Goal: Task Accomplishment & Management: Complete application form

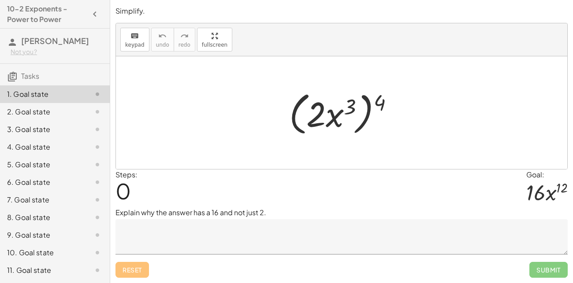
click at [206, 232] on textarea at bounding box center [341, 236] width 452 height 35
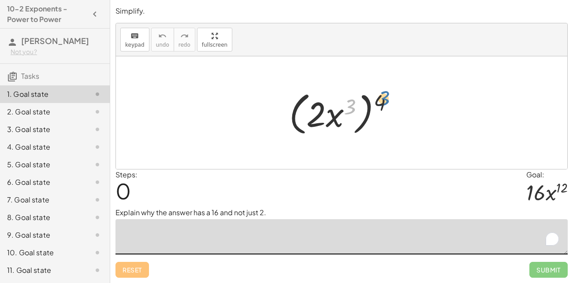
drag, startPoint x: 351, startPoint y: 110, endPoint x: 385, endPoint y: 106, distance: 34.1
click at [385, 106] on div at bounding box center [345, 113] width 120 height 51
drag, startPoint x: 380, startPoint y: 104, endPoint x: 353, endPoint y: 110, distance: 27.0
click at [353, 110] on div at bounding box center [345, 113] width 120 height 51
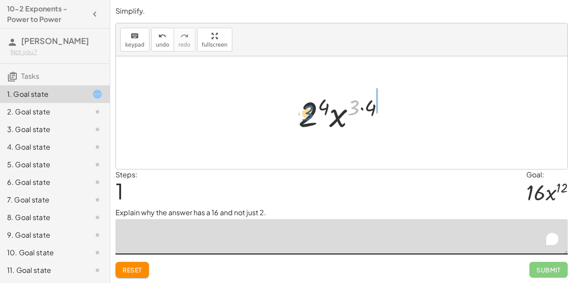
drag, startPoint x: 357, startPoint y: 110, endPoint x: 309, endPoint y: 115, distance: 47.5
click at [309, 115] on div at bounding box center [345, 112] width 102 height 45
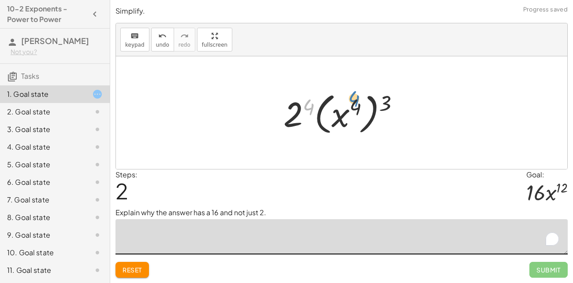
drag, startPoint x: 310, startPoint y: 104, endPoint x: 357, endPoint y: 101, distance: 47.7
click at [357, 101] on div at bounding box center [345, 113] width 132 height 49
drag, startPoint x: 383, startPoint y: 102, endPoint x: 294, endPoint y: 118, distance: 90.9
click at [294, 118] on div at bounding box center [345, 113] width 132 height 49
drag, startPoint x: 338, startPoint y: 114, endPoint x: 296, endPoint y: 116, distance: 41.9
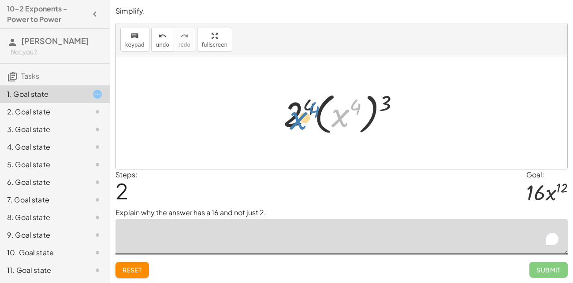
click at [296, 116] on div at bounding box center [345, 113] width 132 height 49
drag, startPoint x: 292, startPoint y: 114, endPoint x: 357, endPoint y: 114, distance: 65.2
click at [357, 114] on div at bounding box center [345, 113] width 132 height 49
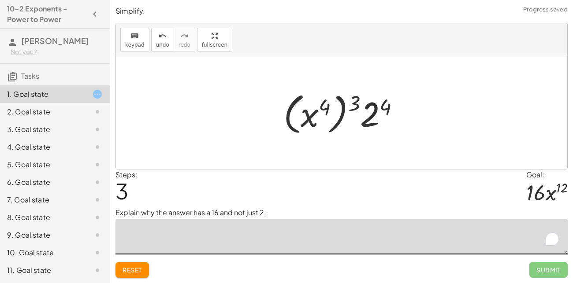
click at [145, 270] on button "Reset" at bounding box center [131, 270] width 33 height 16
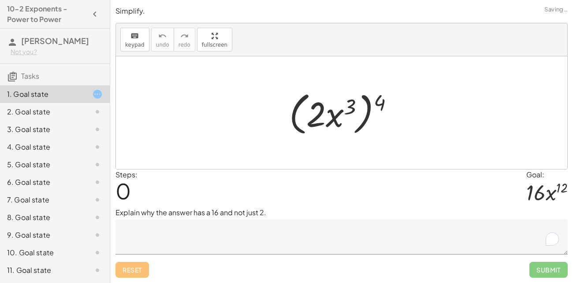
click at [145, 270] on div "Reset Submit" at bounding box center [341, 266] width 452 height 23
drag, startPoint x: 350, startPoint y: 105, endPoint x: 310, endPoint y: 115, distance: 40.6
click at [310, 115] on div at bounding box center [345, 113] width 120 height 51
drag, startPoint x: 384, startPoint y: 102, endPoint x: 358, endPoint y: 105, distance: 26.2
click at [358, 105] on div at bounding box center [345, 113] width 120 height 51
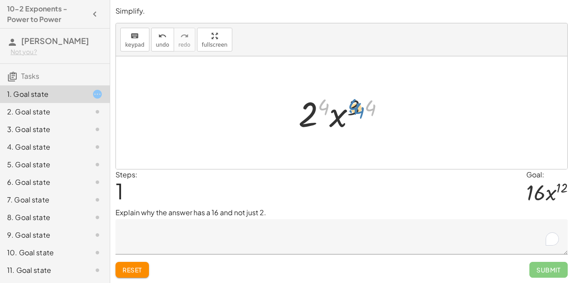
drag, startPoint x: 367, startPoint y: 109, endPoint x: 355, endPoint y: 112, distance: 11.8
click at [355, 112] on div at bounding box center [345, 112] width 102 height 45
drag, startPoint x: 355, startPoint y: 112, endPoint x: 370, endPoint y: 111, distance: 15.0
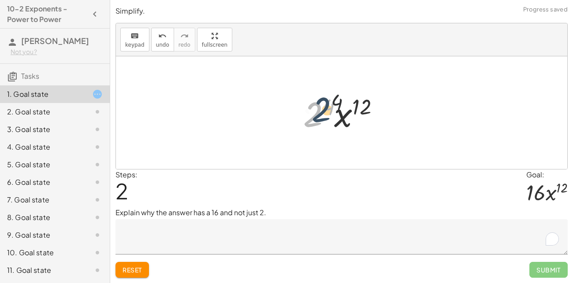
drag, startPoint x: 316, startPoint y: 112, endPoint x: 327, endPoint y: 105, distance: 13.2
click at [327, 105] on div at bounding box center [345, 112] width 92 height 45
drag, startPoint x: 320, startPoint y: 109, endPoint x: 359, endPoint y: 109, distance: 39.7
click at [359, 109] on div at bounding box center [345, 112] width 92 height 45
drag, startPoint x: 353, startPoint y: 112, endPoint x: 313, endPoint y: 110, distance: 39.3
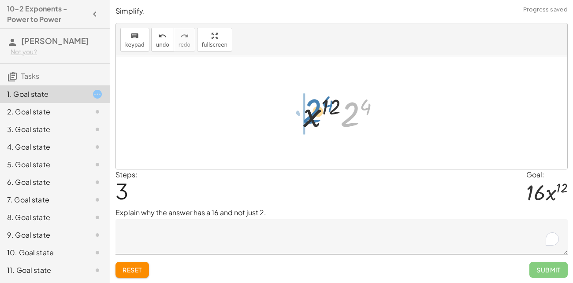
click at [313, 110] on div at bounding box center [345, 112] width 92 height 45
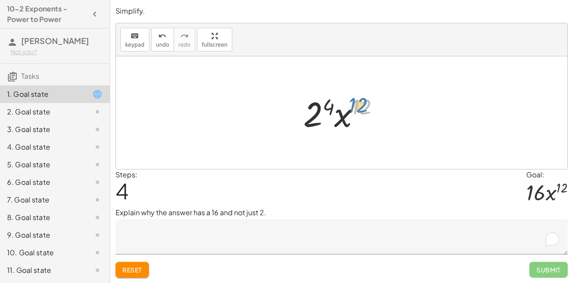
drag, startPoint x: 361, startPoint y: 109, endPoint x: 376, endPoint y: 109, distance: 15.4
click at [376, 109] on div at bounding box center [345, 112] width 92 height 45
drag, startPoint x: 331, startPoint y: 107, endPoint x: 322, endPoint y: 111, distance: 10.3
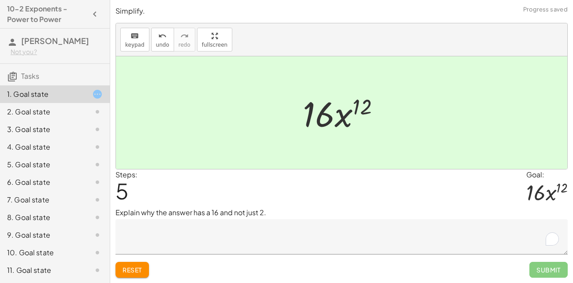
click at [275, 238] on textarea "To enrich screen reader interactions, please activate Accessibility in Grammarl…" at bounding box center [341, 236] width 452 height 35
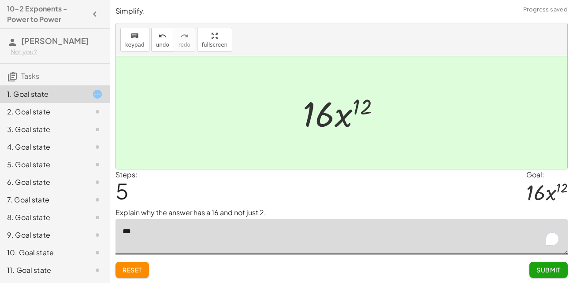
type textarea "*"
click at [122, 265] on button "Reset" at bounding box center [131, 270] width 33 height 16
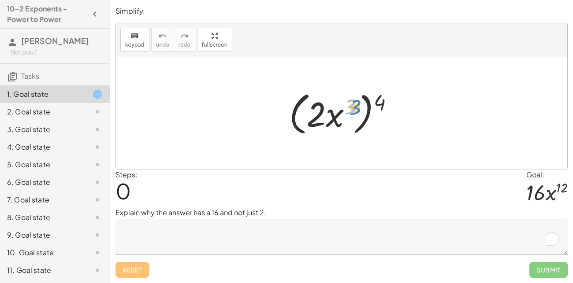
drag, startPoint x: 353, startPoint y: 109, endPoint x: 358, endPoint y: 109, distance: 5.3
click at [358, 109] on div at bounding box center [345, 113] width 120 height 51
drag, startPoint x: 383, startPoint y: 104, endPoint x: 353, endPoint y: 108, distance: 29.9
click at [353, 108] on div at bounding box center [345, 113] width 120 height 51
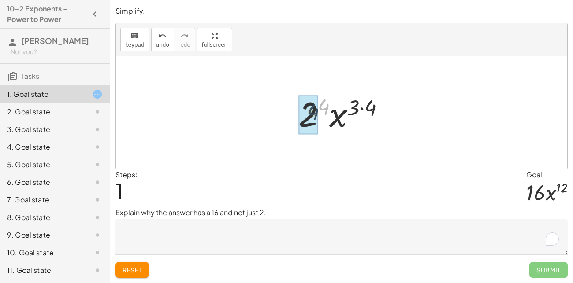
drag, startPoint x: 327, startPoint y: 105, endPoint x: 315, endPoint y: 112, distance: 13.8
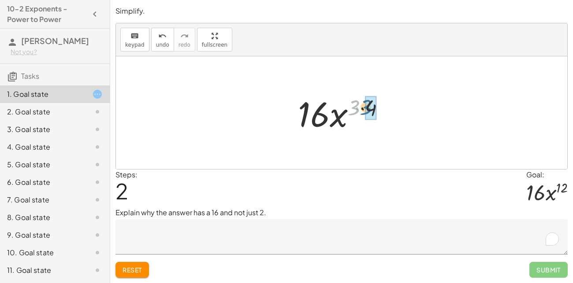
drag, startPoint x: 355, startPoint y: 108, endPoint x: 368, endPoint y: 108, distance: 13.2
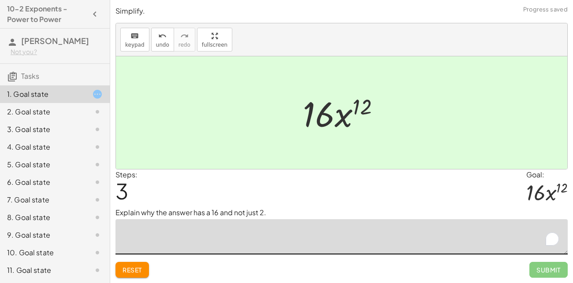
click at [269, 242] on textarea "To enrich screen reader interactions, please activate Accessibility in Grammarl…" at bounding box center [341, 236] width 452 height 35
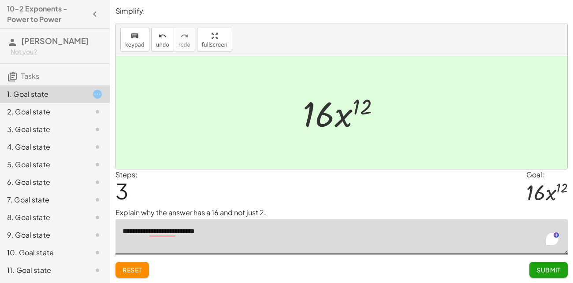
click at [138, 265] on button "Reset" at bounding box center [131, 270] width 33 height 16
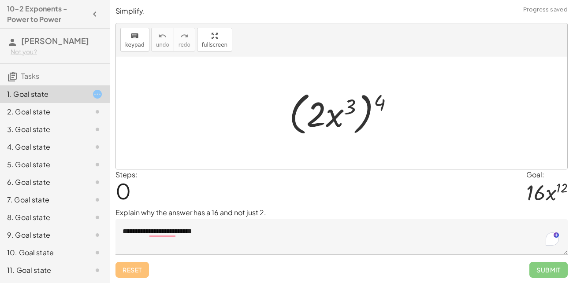
click at [231, 234] on textarea "**********" at bounding box center [341, 236] width 452 height 35
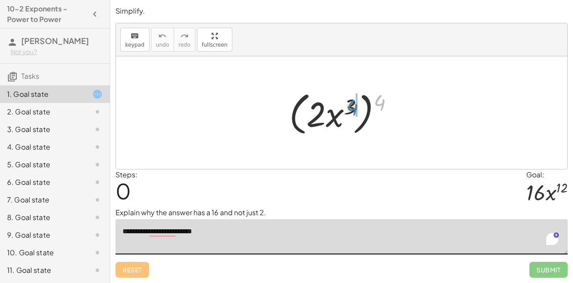
drag, startPoint x: 377, startPoint y: 102, endPoint x: 346, endPoint y: 107, distance: 30.8
click at [346, 107] on div at bounding box center [345, 113] width 120 height 51
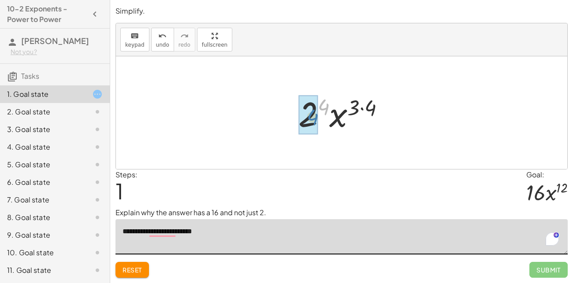
drag, startPoint x: 325, startPoint y: 105, endPoint x: 314, endPoint y: 115, distance: 15.3
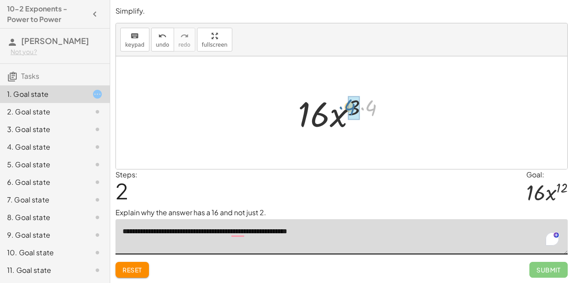
drag, startPoint x: 370, startPoint y: 111, endPoint x: 351, endPoint y: 110, distance: 19.0
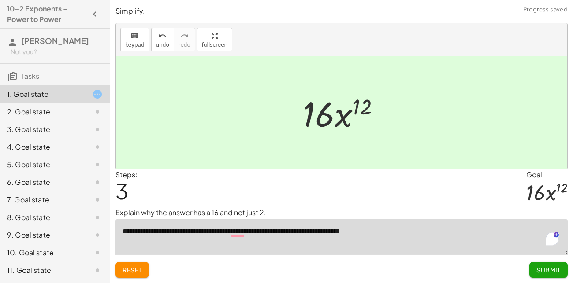
click at [231, 232] on textarea "**********" at bounding box center [341, 236] width 452 height 35
click at [434, 237] on textarea "**********" at bounding box center [341, 236] width 452 height 35
type textarea "**********"
click at [555, 272] on span "Submit" at bounding box center [548, 270] width 24 height 8
click at [0, 0] on span "Continue" at bounding box center [0, 0] width 0 height 0
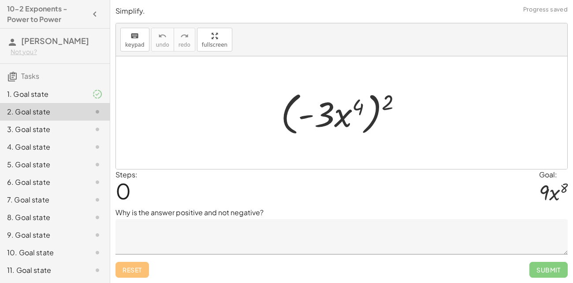
click at [274, 239] on textarea at bounding box center [341, 236] width 452 height 35
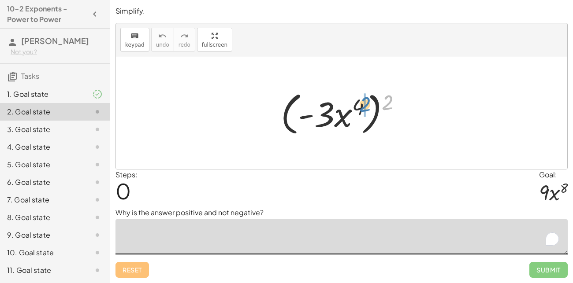
drag, startPoint x: 388, startPoint y: 100, endPoint x: 366, endPoint y: 102, distance: 22.1
click at [366, 102] on div at bounding box center [344, 113] width 137 height 51
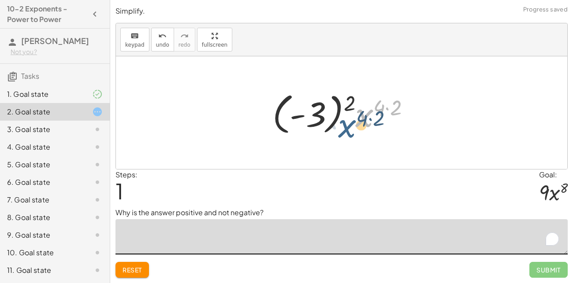
drag, startPoint x: 356, startPoint y: 100, endPoint x: 340, endPoint y: 110, distance: 18.8
click at [340, 110] on div at bounding box center [344, 113] width 153 height 49
drag, startPoint x: 347, startPoint y: 101, endPoint x: 366, endPoint y: 101, distance: 19.0
click at [366, 101] on div at bounding box center [344, 113] width 153 height 49
drag, startPoint x: 397, startPoint y: 108, endPoint x: 380, endPoint y: 109, distance: 17.3
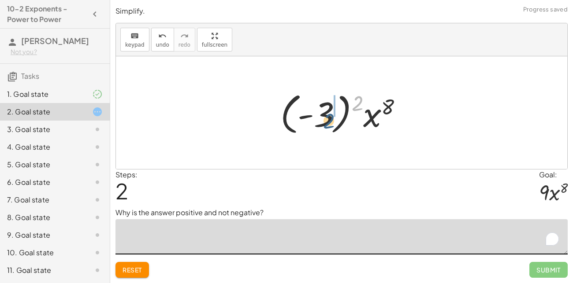
drag, startPoint x: 360, startPoint y: 105, endPoint x: 331, endPoint y: 123, distance: 33.6
click at [331, 123] on div at bounding box center [345, 113] width 138 height 49
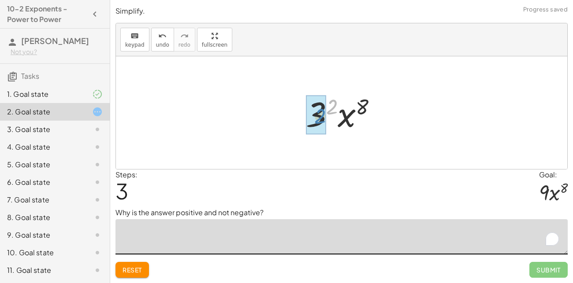
drag, startPoint x: 331, startPoint y: 109, endPoint x: 320, endPoint y: 119, distance: 15.1
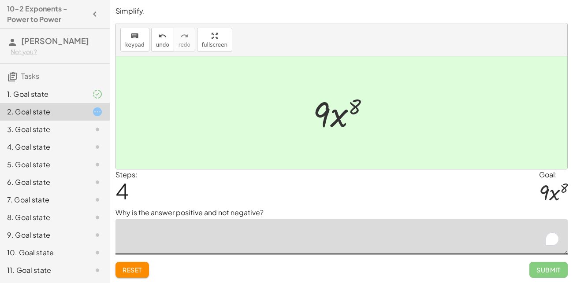
click at [135, 272] on span "Reset" at bounding box center [132, 270] width 19 height 8
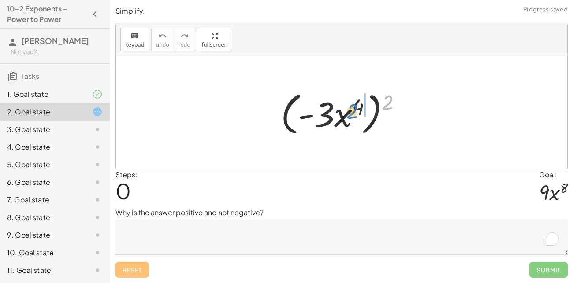
drag, startPoint x: 393, startPoint y: 102, endPoint x: 358, endPoint y: 111, distance: 35.8
click at [358, 111] on div at bounding box center [344, 113] width 137 height 51
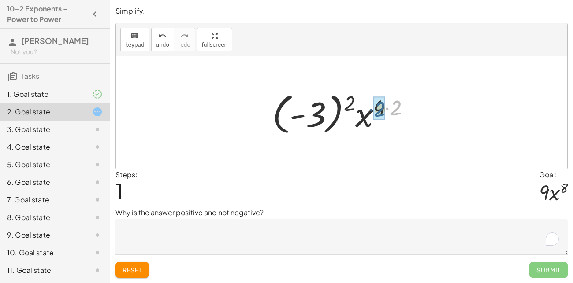
drag, startPoint x: 398, startPoint y: 112, endPoint x: 382, endPoint y: 113, distance: 16.4
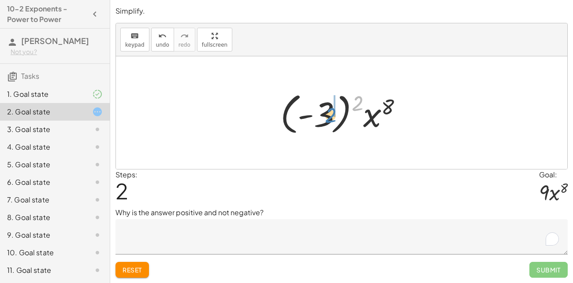
drag, startPoint x: 358, startPoint y: 105, endPoint x: 331, endPoint y: 117, distance: 29.4
click at [331, 117] on div at bounding box center [345, 113] width 138 height 49
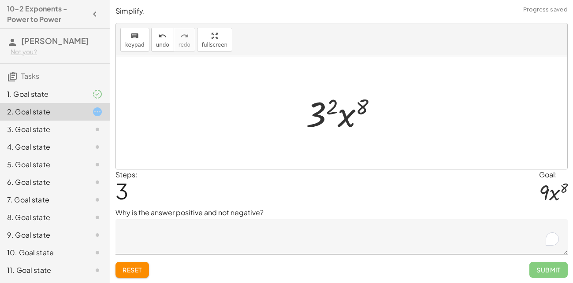
click at [176, 242] on textarea "To enrich screen reader interactions, please activate Accessibility in Grammarl…" at bounding box center [341, 236] width 452 height 35
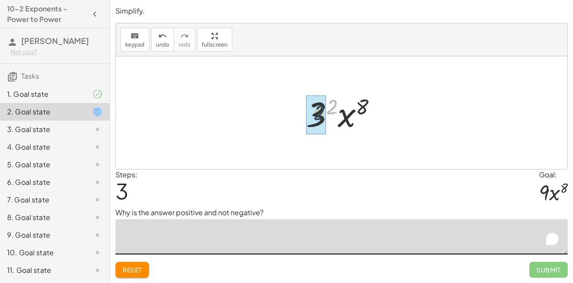
drag, startPoint x: 333, startPoint y: 107, endPoint x: 320, endPoint y: 113, distance: 14.2
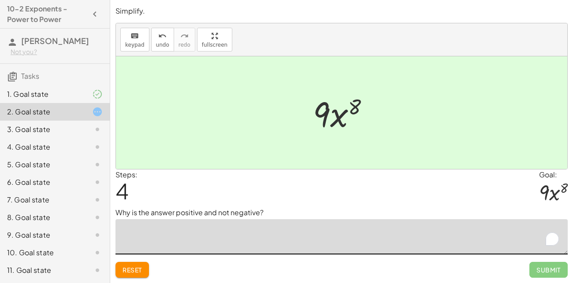
click at [125, 273] on span "Reset" at bounding box center [132, 270] width 19 height 8
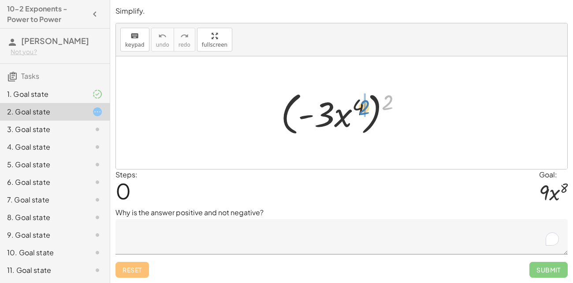
drag, startPoint x: 387, startPoint y: 100, endPoint x: 364, endPoint y: 105, distance: 24.3
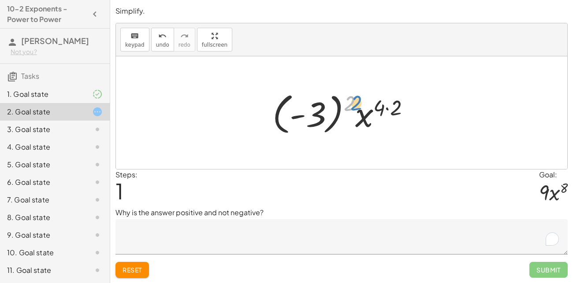
drag, startPoint x: 352, startPoint y: 101, endPoint x: 361, endPoint y: 101, distance: 8.4
click at [361, 101] on div at bounding box center [344, 113] width 153 height 49
drag, startPoint x: 383, startPoint y: 112, endPoint x: 395, endPoint y: 111, distance: 12.4
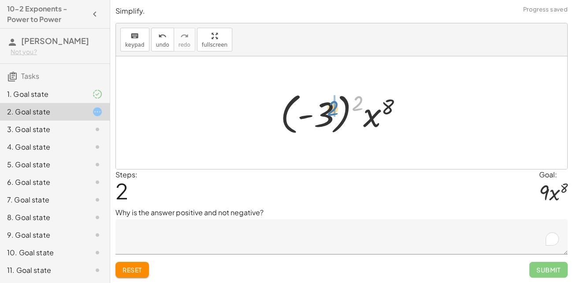
drag, startPoint x: 355, startPoint y: 103, endPoint x: 330, endPoint y: 108, distance: 25.2
click at [330, 108] on div at bounding box center [345, 113] width 138 height 49
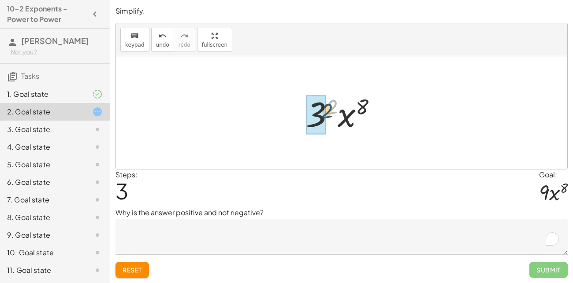
drag, startPoint x: 330, startPoint y: 102, endPoint x: 323, endPoint y: 108, distance: 8.8
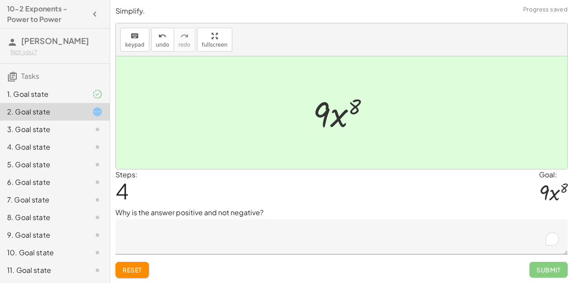
click at [141, 272] on span "Reset" at bounding box center [132, 270] width 19 height 8
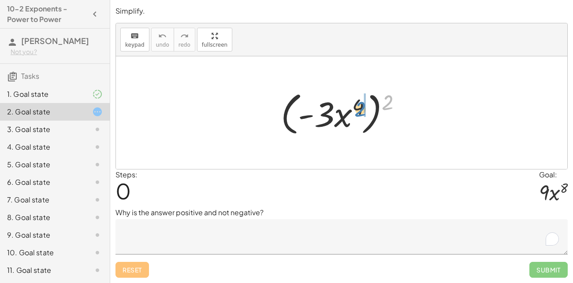
drag, startPoint x: 391, startPoint y: 104, endPoint x: 364, endPoint y: 111, distance: 28.4
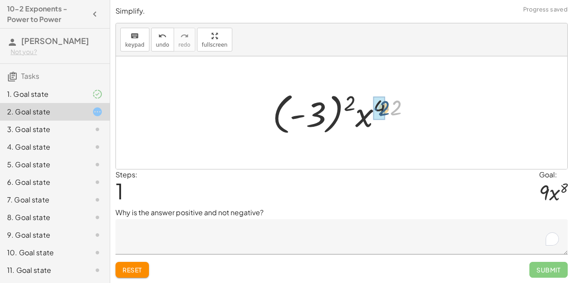
drag, startPoint x: 398, startPoint y: 109, endPoint x: 386, endPoint y: 110, distance: 11.9
click at [386, 110] on div at bounding box center [344, 113] width 153 height 49
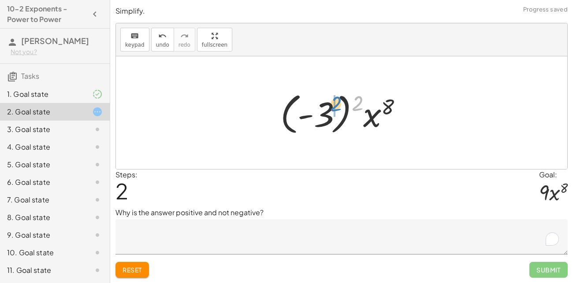
drag, startPoint x: 359, startPoint y: 100, endPoint x: 338, endPoint y: 100, distance: 21.6
click at [338, 100] on div at bounding box center [345, 113] width 138 height 49
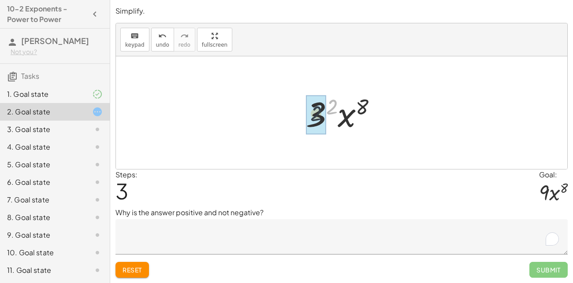
drag, startPoint x: 335, startPoint y: 103, endPoint x: 312, endPoint y: 113, distance: 24.7
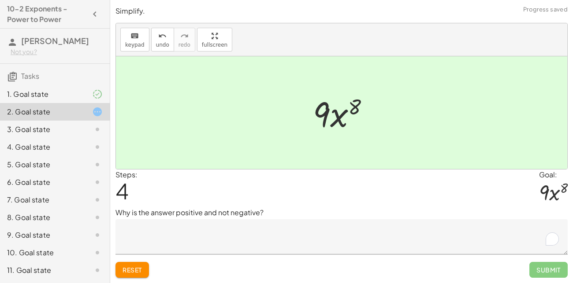
click at [441, 238] on textarea "To enrich screen reader interactions, please activate Accessibility in Grammarl…" at bounding box center [341, 236] width 452 height 35
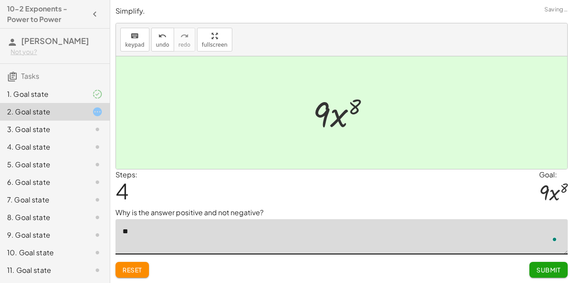
type textarea "*"
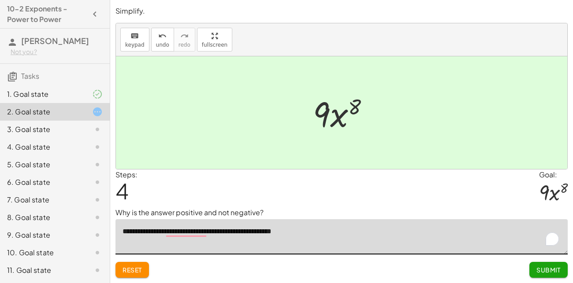
click at [137, 267] on span "Reset" at bounding box center [132, 270] width 19 height 8
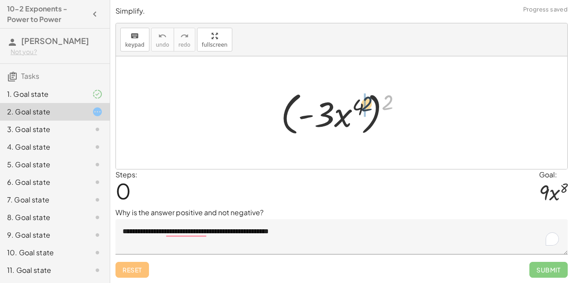
drag, startPoint x: 388, startPoint y: 99, endPoint x: 363, endPoint y: 101, distance: 25.2
click at [363, 101] on div at bounding box center [344, 113] width 137 height 51
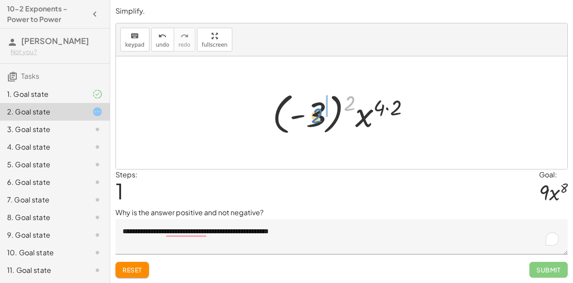
drag, startPoint x: 352, startPoint y: 100, endPoint x: 320, endPoint y: 112, distance: 34.9
click at [320, 112] on div at bounding box center [344, 113] width 153 height 49
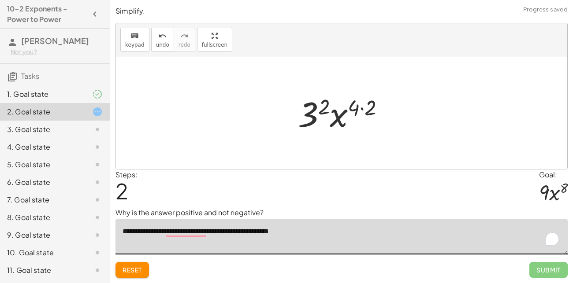
click at [317, 231] on textarea "**********" at bounding box center [341, 236] width 452 height 35
type textarea "**********"
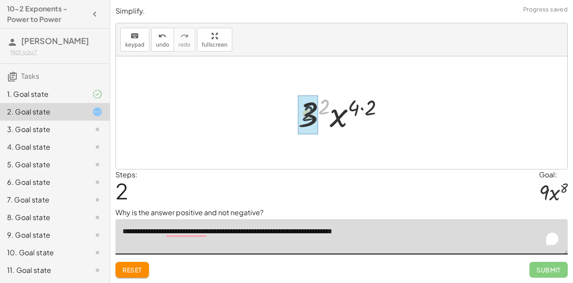
drag, startPoint x: 323, startPoint y: 110, endPoint x: 304, endPoint y: 118, distance: 20.5
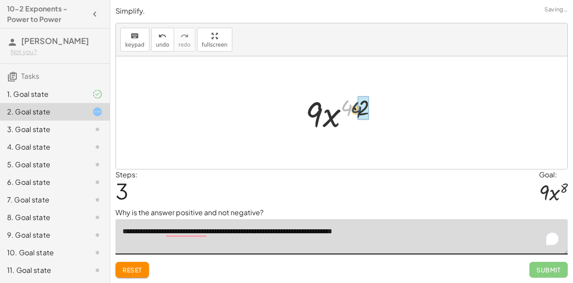
drag, startPoint x: 347, startPoint y: 108, endPoint x: 360, endPoint y: 110, distance: 13.1
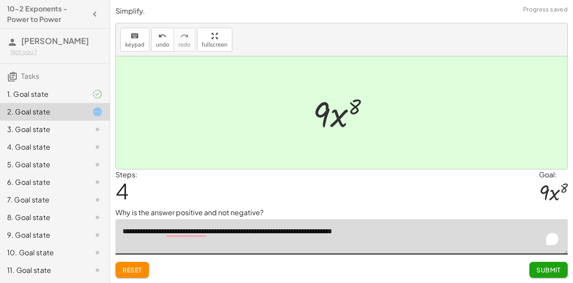
click at [536, 268] on button "Submit" at bounding box center [548, 270] width 38 height 16
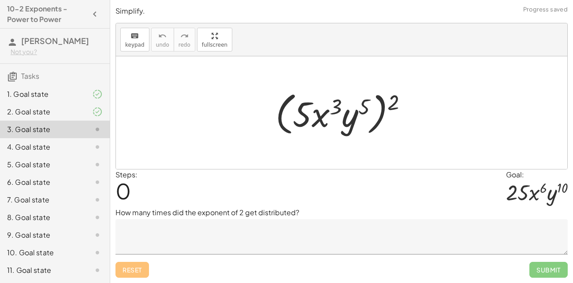
click at [186, 226] on textarea at bounding box center [341, 236] width 452 height 35
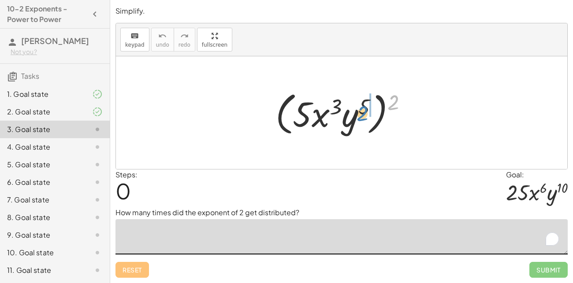
drag, startPoint x: 394, startPoint y: 102, endPoint x: 364, endPoint y: 113, distance: 31.9
click at [364, 113] on div at bounding box center [345, 113] width 148 height 51
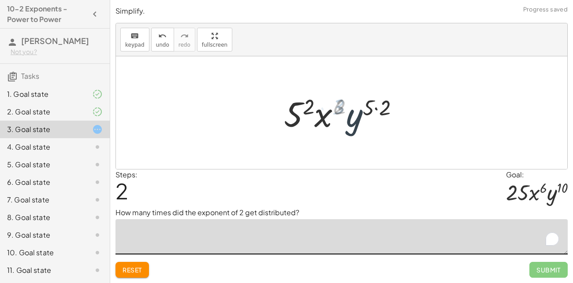
click at [344, 111] on div at bounding box center [344, 112] width 129 height 45
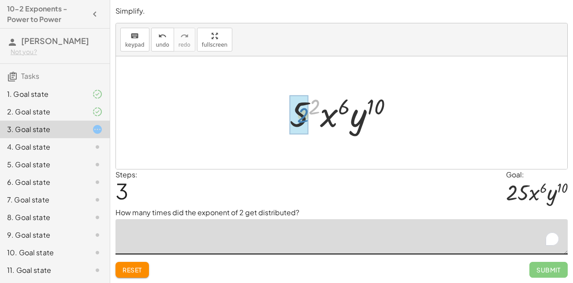
drag, startPoint x: 316, startPoint y: 108, endPoint x: 305, endPoint y: 116, distance: 14.2
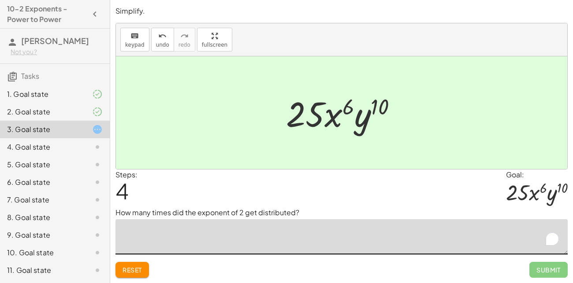
click at [131, 266] on span "Reset" at bounding box center [132, 270] width 19 height 8
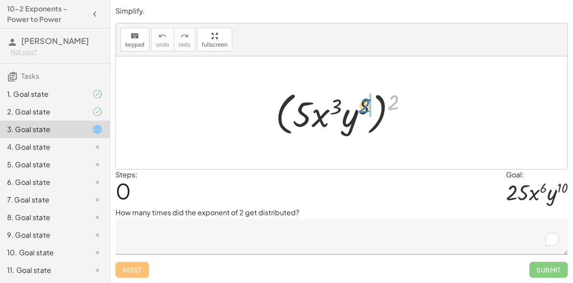
drag, startPoint x: 395, startPoint y: 104, endPoint x: 366, endPoint y: 108, distance: 28.8
click at [366, 108] on div at bounding box center [345, 113] width 148 height 51
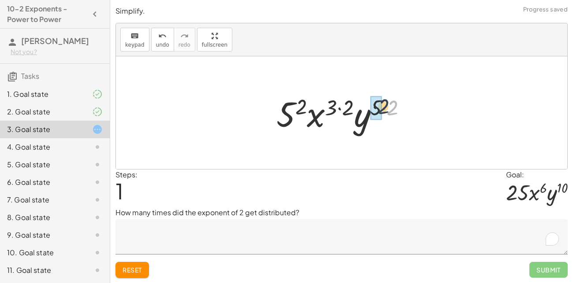
drag, startPoint x: 391, startPoint y: 109, endPoint x: 380, endPoint y: 108, distance: 11.1
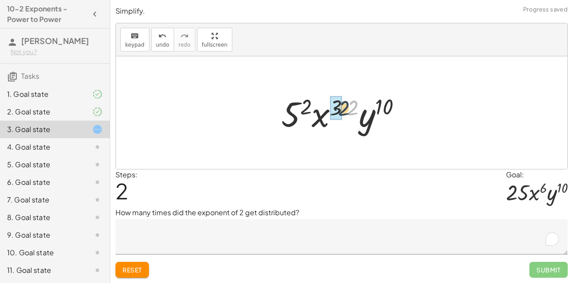
drag, startPoint x: 354, startPoint y: 107, endPoint x: 342, endPoint y: 107, distance: 11.5
click at [342, 107] on div at bounding box center [345, 112] width 136 height 45
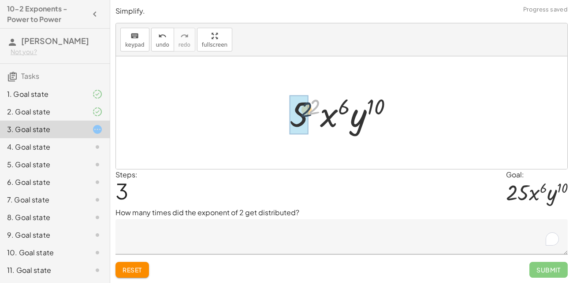
drag, startPoint x: 314, startPoint y: 105, endPoint x: 306, endPoint y: 108, distance: 8.4
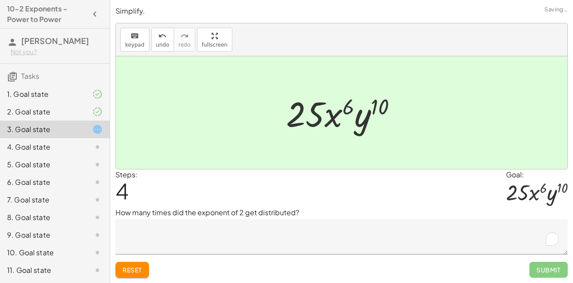
click at [279, 228] on textarea "To enrich screen reader interactions, please activate Accessibility in Grammarl…" at bounding box center [341, 236] width 452 height 35
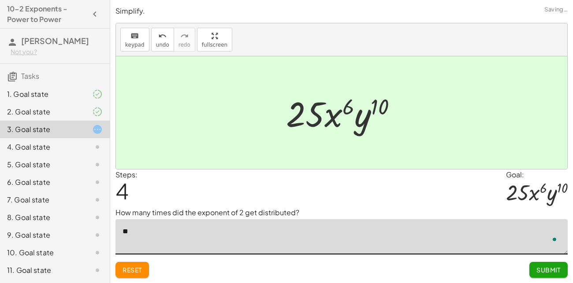
type textarea "*"
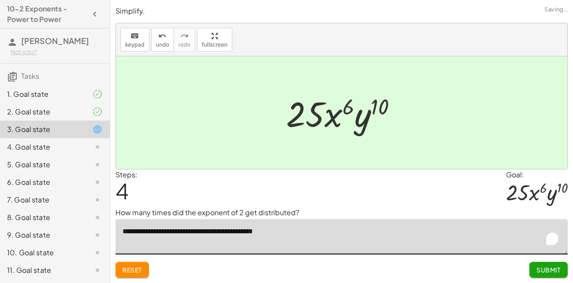
click at [123, 271] on span "Reset" at bounding box center [132, 270] width 19 height 8
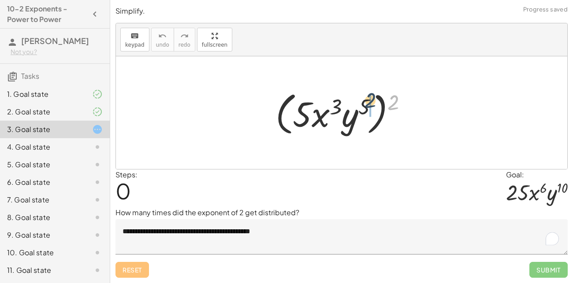
drag, startPoint x: 392, startPoint y: 100, endPoint x: 367, endPoint y: 98, distance: 25.6
click at [367, 98] on div at bounding box center [345, 113] width 148 height 51
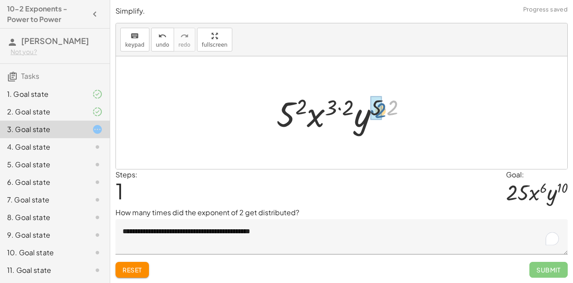
drag, startPoint x: 394, startPoint y: 102, endPoint x: 382, endPoint y: 104, distance: 12.6
click at [382, 104] on div at bounding box center [345, 112] width 146 height 45
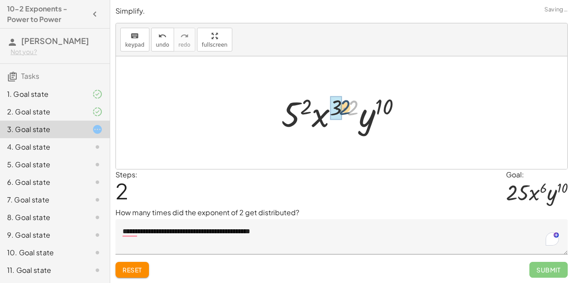
drag, startPoint x: 355, startPoint y: 106, endPoint x: 340, endPoint y: 107, distance: 15.0
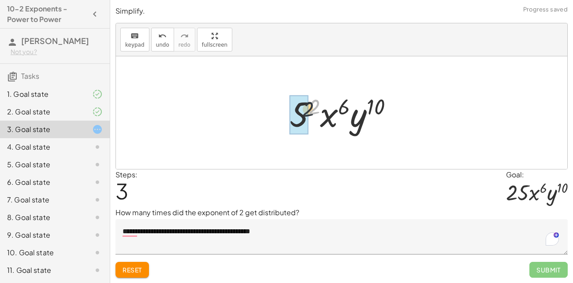
drag, startPoint x: 318, startPoint y: 105, endPoint x: 302, endPoint y: 112, distance: 17.0
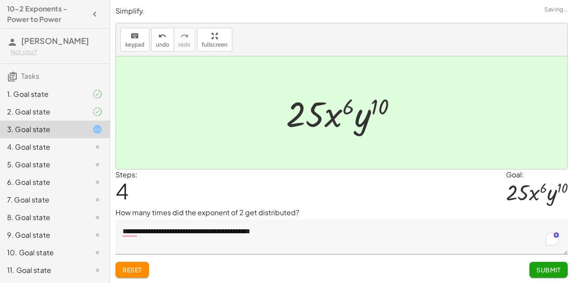
click at [267, 230] on textarea "**********" at bounding box center [341, 236] width 452 height 35
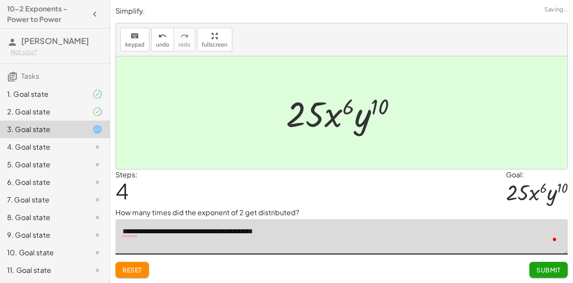
type textarea "**********"
drag, startPoint x: 294, startPoint y: 234, endPoint x: 92, endPoint y: 248, distance: 202.3
click at [92, 248] on main "**********" at bounding box center [286, 141] width 573 height 283
type textarea "**********"
click at [543, 278] on span "Submit" at bounding box center [548, 270] width 38 height 16
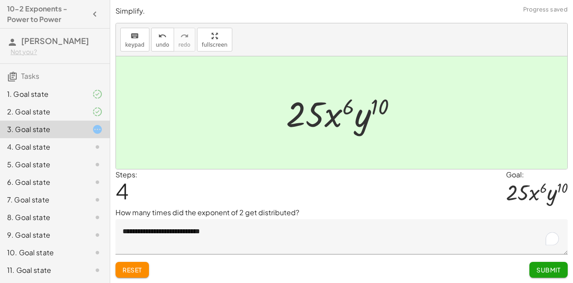
click at [538, 272] on span "Submit" at bounding box center [548, 270] width 24 height 8
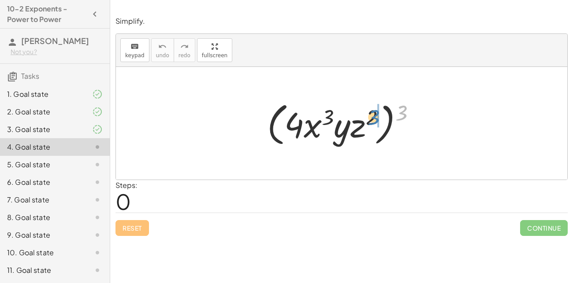
drag, startPoint x: 403, startPoint y: 115, endPoint x: 376, endPoint y: 119, distance: 28.1
click at [376, 119] on div at bounding box center [345, 123] width 164 height 51
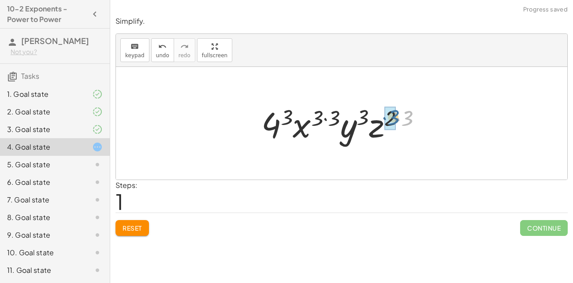
drag, startPoint x: 408, startPoint y: 121, endPoint x: 394, endPoint y: 120, distance: 13.7
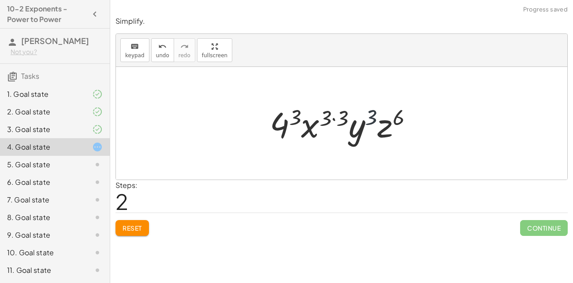
click at [373, 116] on div at bounding box center [344, 123] width 159 height 45
drag, startPoint x: 342, startPoint y: 116, endPoint x: 328, endPoint y: 118, distance: 14.2
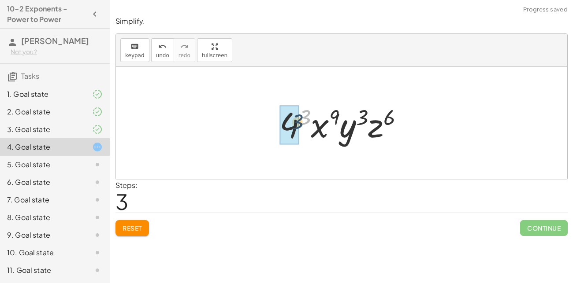
drag, startPoint x: 307, startPoint y: 114, endPoint x: 299, endPoint y: 119, distance: 9.5
click at [299, 119] on div at bounding box center [345, 123] width 140 height 45
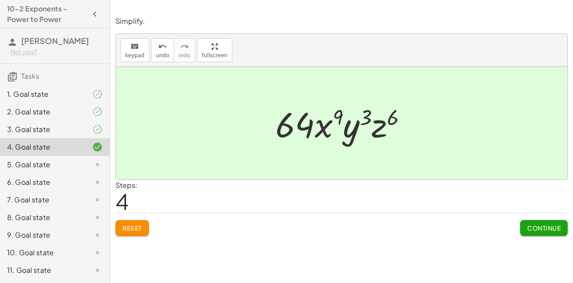
click at [534, 233] on button "Continue" at bounding box center [544, 228] width 48 height 16
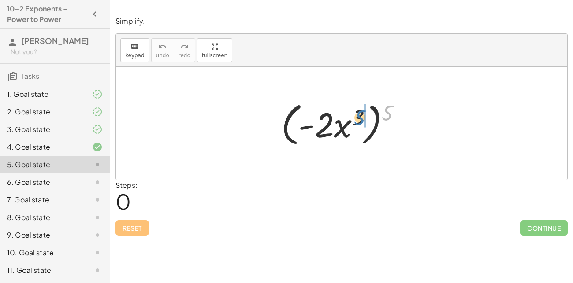
drag, startPoint x: 388, startPoint y: 108, endPoint x: 360, endPoint y: 112, distance: 28.2
click at [360, 112] on div at bounding box center [345, 123] width 136 height 51
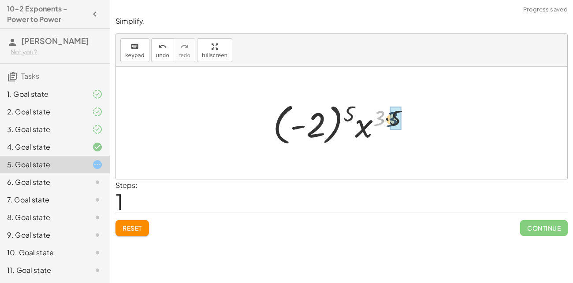
drag, startPoint x: 376, startPoint y: 116, endPoint x: 390, endPoint y: 117, distance: 13.3
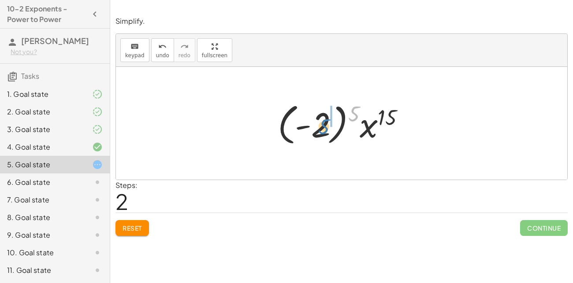
drag, startPoint x: 356, startPoint y: 113, endPoint x: 326, endPoint y: 126, distance: 32.6
click at [326, 126] on div at bounding box center [344, 123] width 143 height 49
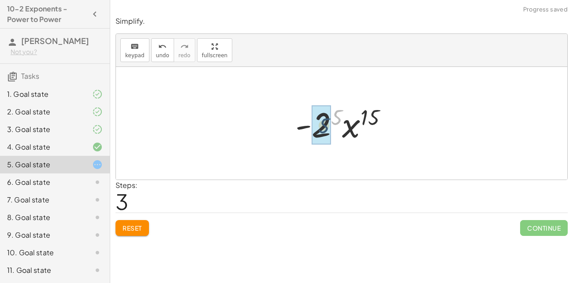
drag, startPoint x: 337, startPoint y: 115, endPoint x: 324, endPoint y: 124, distance: 15.5
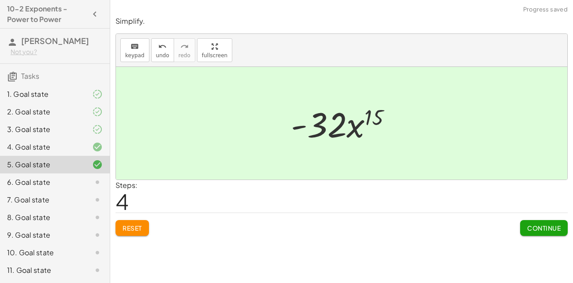
click at [524, 223] on button "Continue" at bounding box center [544, 228] width 48 height 16
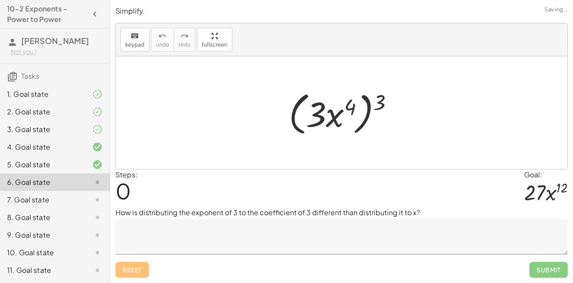
click at [276, 240] on textarea at bounding box center [341, 236] width 452 height 35
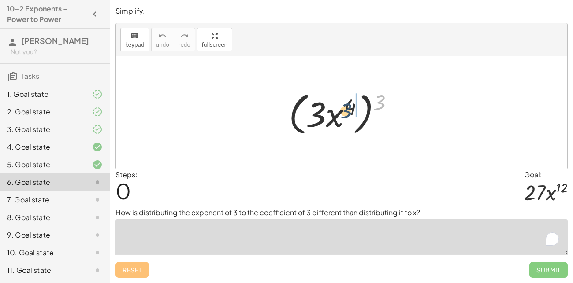
drag, startPoint x: 383, startPoint y: 100, endPoint x: 349, endPoint y: 108, distance: 35.0
click at [349, 108] on div at bounding box center [344, 113] width 121 height 51
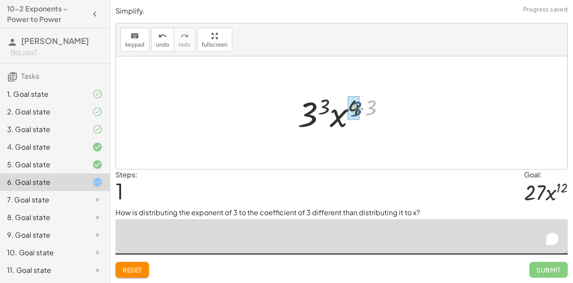
drag, startPoint x: 368, startPoint y: 109, endPoint x: 353, endPoint y: 111, distance: 14.6
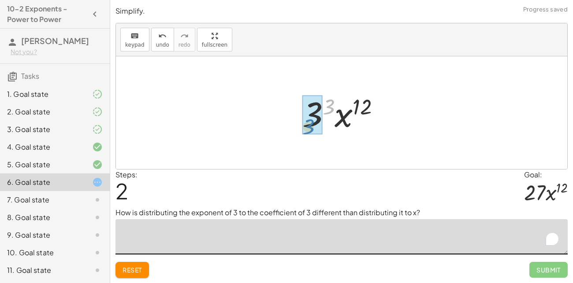
drag, startPoint x: 332, startPoint y: 104, endPoint x: 312, endPoint y: 123, distance: 27.4
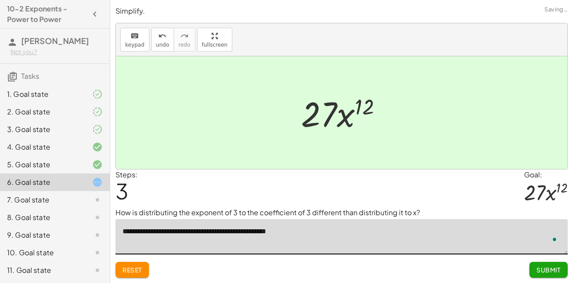
type textarea "**********"
click at [547, 266] on span "Submit" at bounding box center [548, 270] width 24 height 8
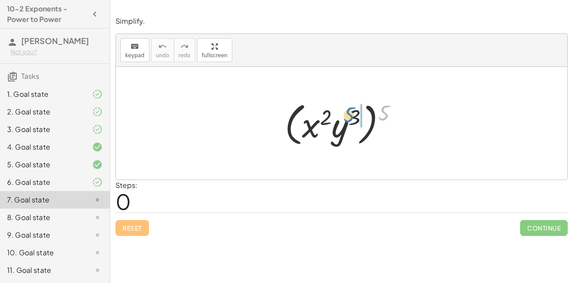
drag, startPoint x: 382, startPoint y: 112, endPoint x: 348, endPoint y: 114, distance: 34.0
click at [348, 114] on div at bounding box center [344, 123] width 129 height 51
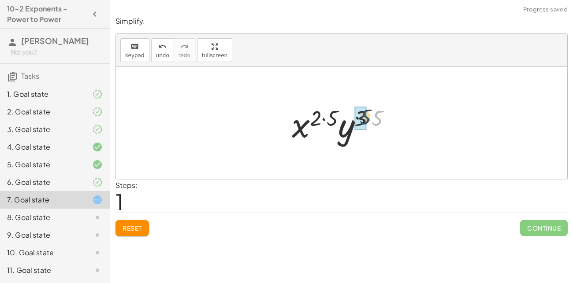
drag, startPoint x: 379, startPoint y: 120, endPoint x: 366, endPoint y: 119, distance: 13.7
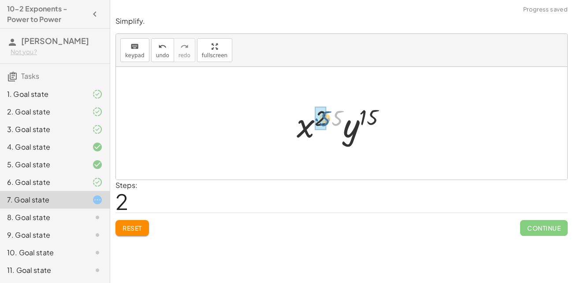
drag, startPoint x: 337, startPoint y: 117, endPoint x: 324, endPoint y: 118, distance: 12.8
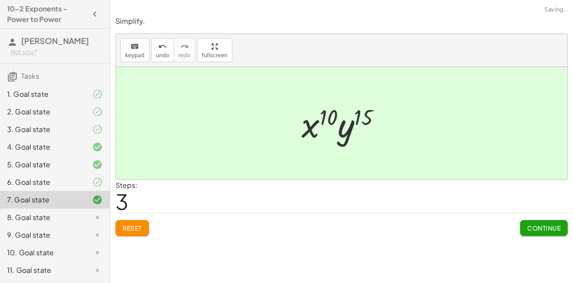
click at [533, 221] on button "Continue" at bounding box center [544, 228] width 48 height 16
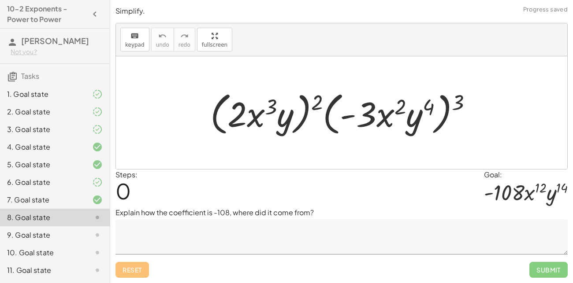
click at [264, 240] on textarea at bounding box center [341, 236] width 452 height 35
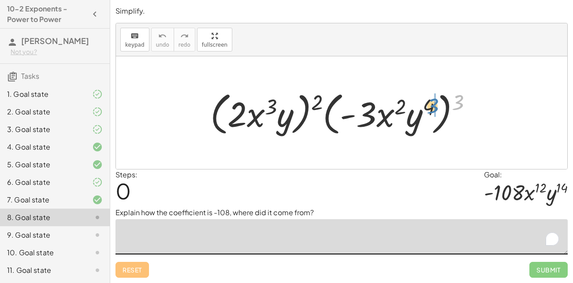
drag, startPoint x: 459, startPoint y: 106, endPoint x: 433, endPoint y: 110, distance: 26.7
click at [433, 110] on div at bounding box center [345, 113] width 278 height 51
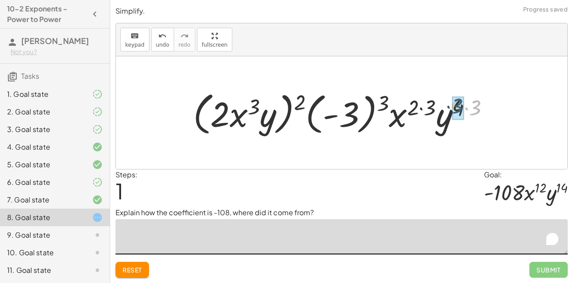
drag, startPoint x: 476, startPoint y: 111, endPoint x: 457, endPoint y: 110, distance: 18.1
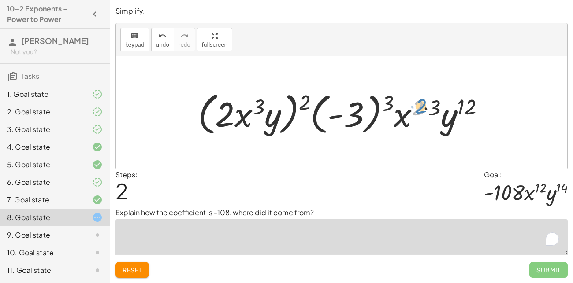
click at [424, 107] on div at bounding box center [344, 113] width 302 height 51
drag, startPoint x: 390, startPoint y: 103, endPoint x: 365, endPoint y: 108, distance: 25.5
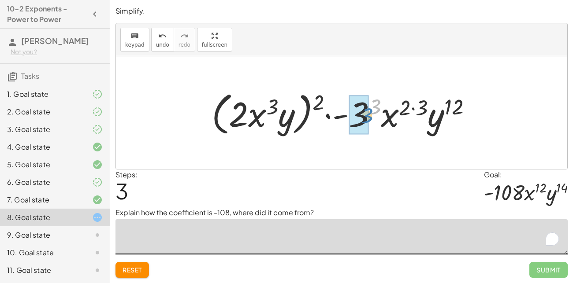
drag, startPoint x: 374, startPoint y: 104, endPoint x: 364, endPoint y: 114, distance: 13.4
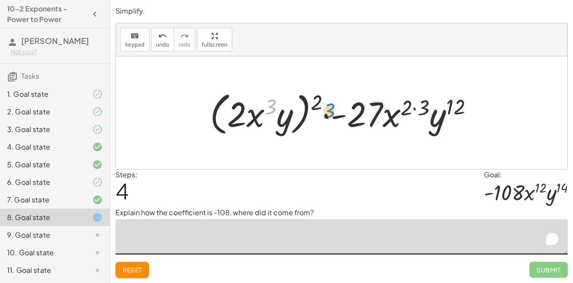
drag, startPoint x: 270, startPoint y: 103, endPoint x: 317, endPoint y: 97, distance: 47.6
click at [317, 97] on div at bounding box center [344, 113] width 279 height 51
drag, startPoint x: 317, startPoint y: 95, endPoint x: 274, endPoint y: 97, distance: 43.2
click at [274, 97] on div at bounding box center [344, 113] width 279 height 51
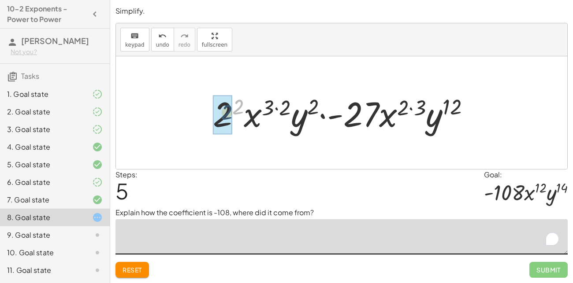
drag, startPoint x: 241, startPoint y: 102, endPoint x: 226, endPoint y: 109, distance: 17.1
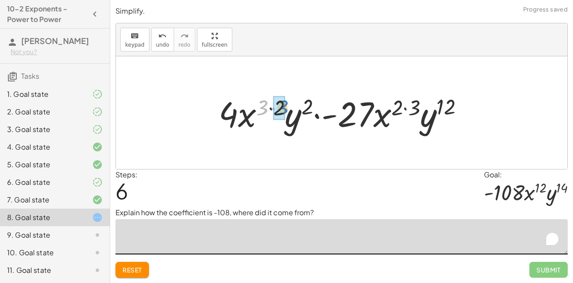
drag, startPoint x: 261, startPoint y: 104, endPoint x: 280, endPoint y: 104, distance: 19.4
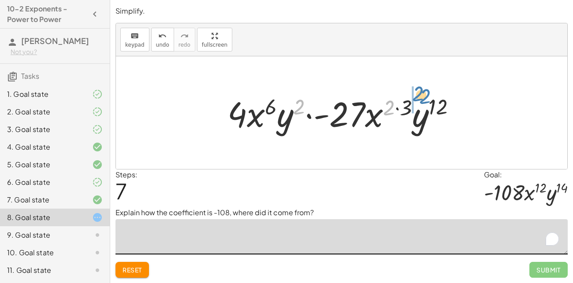
drag, startPoint x: 299, startPoint y: 108, endPoint x: 416, endPoint y: 94, distance: 118.0
click at [416, 94] on div at bounding box center [345, 112] width 244 height 45
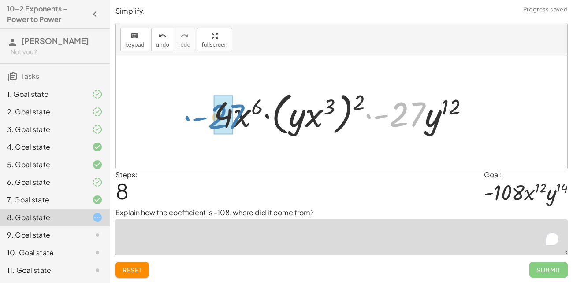
drag, startPoint x: 402, startPoint y: 112, endPoint x: 220, endPoint y: 114, distance: 181.6
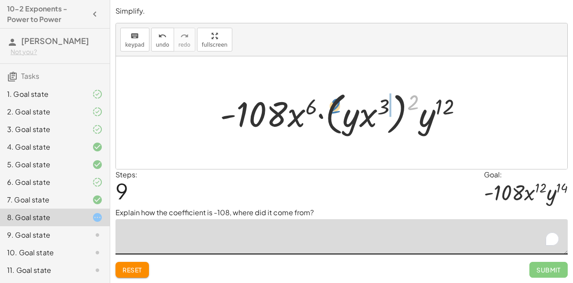
drag, startPoint x: 415, startPoint y: 101, endPoint x: 379, endPoint y: 112, distance: 38.2
click at [379, 112] on div at bounding box center [345, 113] width 258 height 51
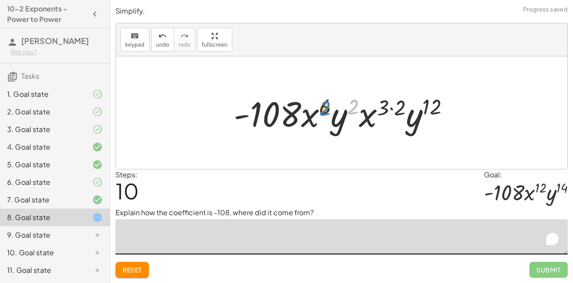
drag, startPoint x: 358, startPoint y: 104, endPoint x: 330, endPoint y: 104, distance: 28.2
click at [330, 104] on div at bounding box center [345, 112] width 232 height 45
drag, startPoint x: 386, startPoint y: 109, endPoint x: 396, endPoint y: 111, distance: 10.2
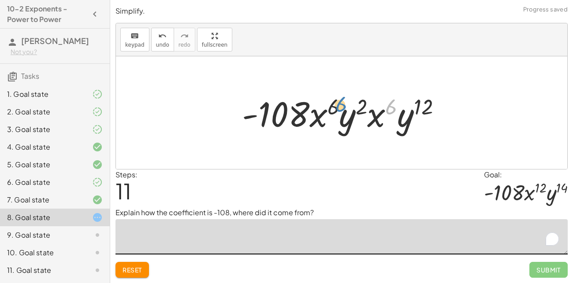
drag, startPoint x: 391, startPoint y: 107, endPoint x: 337, endPoint y: 107, distance: 54.7
click at [337, 107] on div at bounding box center [345, 112] width 215 height 45
drag, startPoint x: 333, startPoint y: 107, endPoint x: 362, endPoint y: 108, distance: 29.1
click at [362, 108] on div at bounding box center [345, 112] width 215 height 45
click at [118, 272] on button "Reset" at bounding box center [131, 270] width 33 height 16
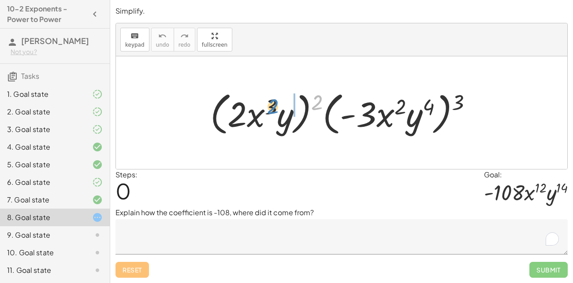
drag, startPoint x: 317, startPoint y: 106, endPoint x: 275, endPoint y: 109, distance: 42.0
click at [275, 109] on div at bounding box center [345, 113] width 278 height 51
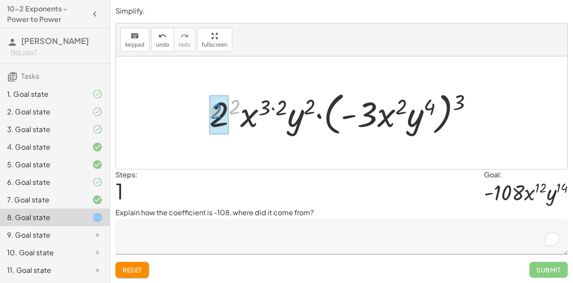
drag, startPoint x: 234, startPoint y: 108, endPoint x: 215, endPoint y: 112, distance: 19.0
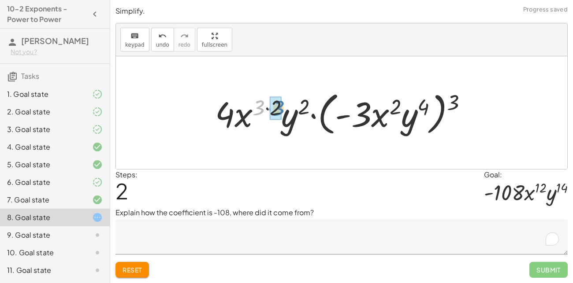
drag, startPoint x: 258, startPoint y: 104, endPoint x: 275, endPoint y: 104, distance: 17.6
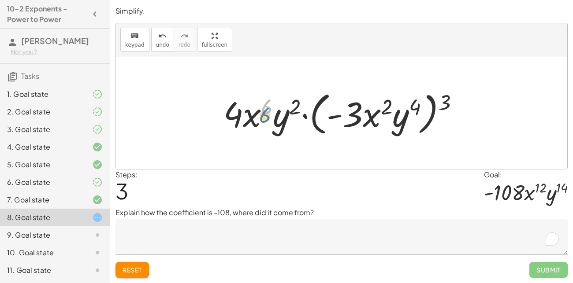
drag, startPoint x: 269, startPoint y: 108, endPoint x: 266, endPoint y: 115, distance: 7.5
click at [266, 115] on div at bounding box center [344, 113] width 251 height 51
drag, startPoint x: 297, startPoint y: 107, endPoint x: 310, endPoint y: 102, distance: 13.5
click at [310, 102] on div at bounding box center [344, 113] width 251 height 51
drag, startPoint x: 443, startPoint y: 100, endPoint x: 411, endPoint y: 99, distance: 31.8
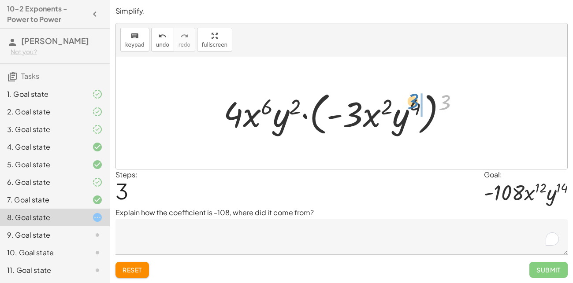
click at [411, 99] on div at bounding box center [344, 113] width 251 height 51
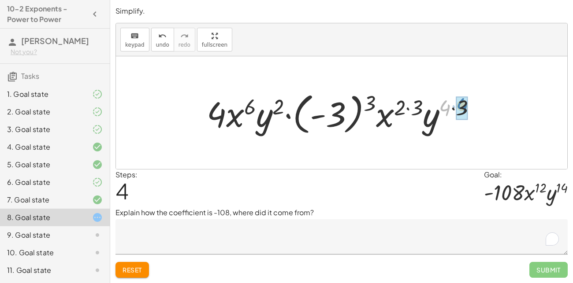
drag, startPoint x: 445, startPoint y: 111, endPoint x: 462, endPoint y: 108, distance: 17.3
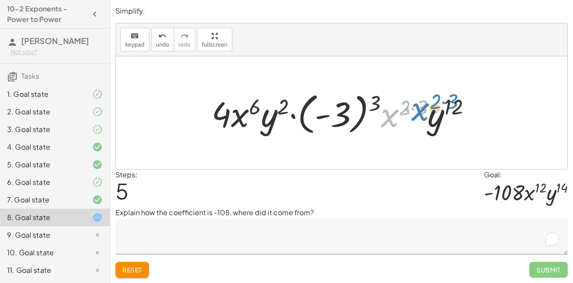
drag, startPoint x: 394, startPoint y: 118, endPoint x: 388, endPoint y: 123, distance: 8.1
click at [394, 125] on div at bounding box center [344, 113] width 275 height 49
click at [384, 121] on div at bounding box center [344, 113] width 275 height 49
drag, startPoint x: 406, startPoint y: 108, endPoint x: 418, endPoint y: 109, distance: 11.9
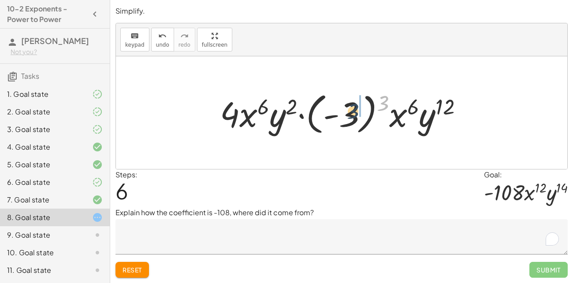
drag, startPoint x: 381, startPoint y: 101, endPoint x: 350, endPoint y: 110, distance: 31.7
click at [350, 110] on div at bounding box center [345, 113] width 259 height 49
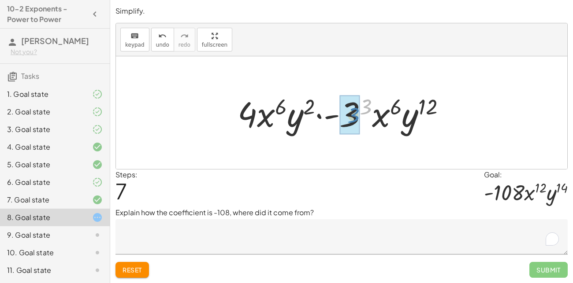
drag, startPoint x: 368, startPoint y: 103, endPoint x: 356, endPoint y: 112, distance: 15.2
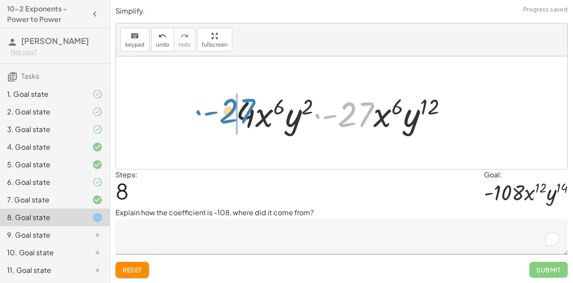
drag, startPoint x: 356, startPoint y: 112, endPoint x: 237, endPoint y: 108, distance: 118.6
click at [237, 108] on div at bounding box center [344, 112] width 227 height 45
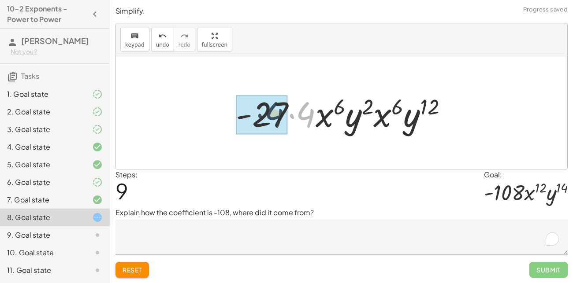
drag, startPoint x: 302, startPoint y: 113, endPoint x: 271, endPoint y: 113, distance: 31.7
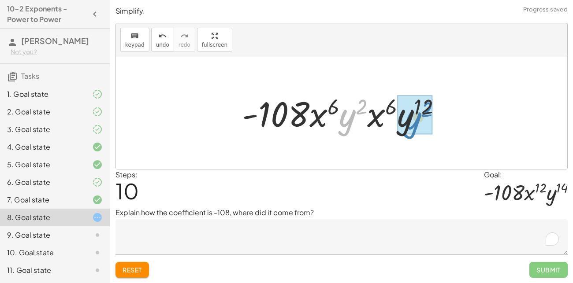
drag, startPoint x: 347, startPoint y: 122, endPoint x: 412, endPoint y: 124, distance: 65.3
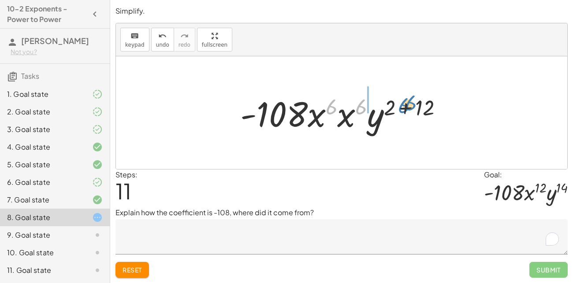
drag, startPoint x: 357, startPoint y: 110, endPoint x: 395, endPoint y: 109, distance: 38.8
click at [395, 109] on div at bounding box center [345, 112] width 218 height 45
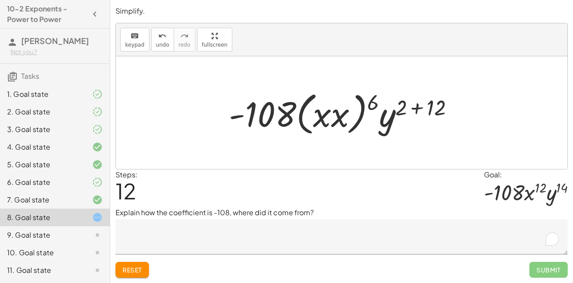
click at [121, 273] on button "Reset" at bounding box center [131, 270] width 33 height 16
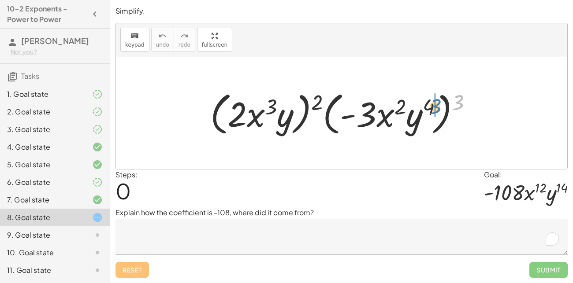
drag, startPoint x: 462, startPoint y: 104, endPoint x: 439, endPoint y: 108, distance: 23.8
click at [439, 108] on div at bounding box center [345, 113] width 278 height 51
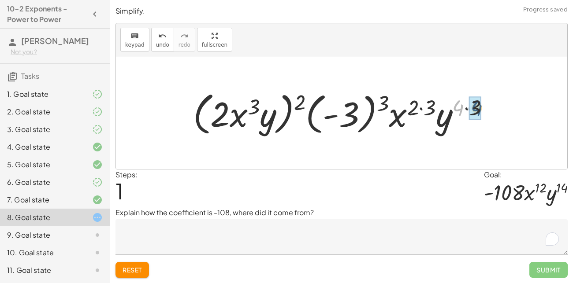
drag, startPoint x: 457, startPoint y: 110, endPoint x: 474, endPoint y: 111, distance: 16.8
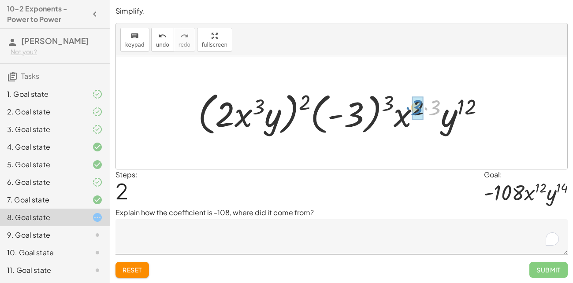
drag, startPoint x: 434, startPoint y: 109, endPoint x: 416, endPoint y: 108, distance: 18.1
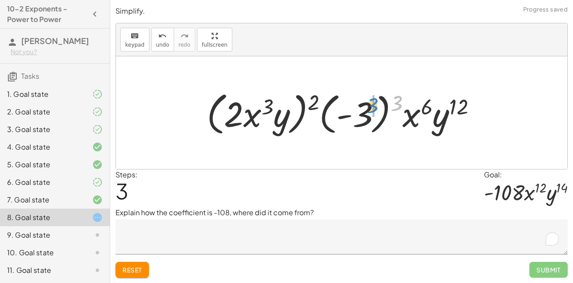
drag, startPoint x: 397, startPoint y: 100, endPoint x: 372, endPoint y: 103, distance: 25.2
click at [372, 103] on div at bounding box center [345, 113] width 286 height 51
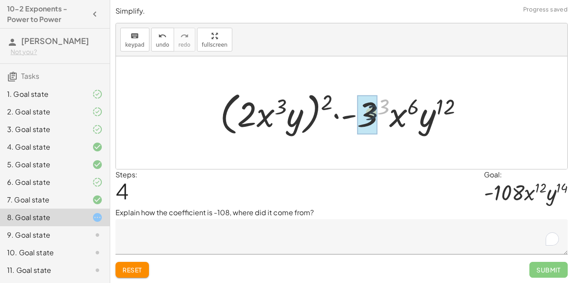
drag, startPoint x: 386, startPoint y: 107, endPoint x: 372, endPoint y: 114, distance: 15.4
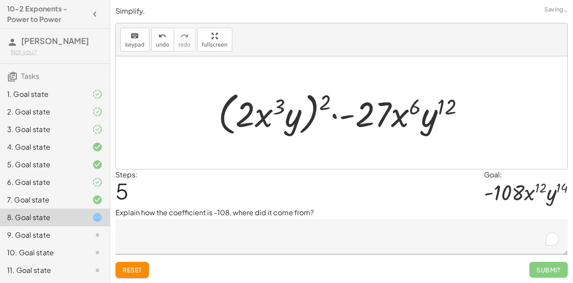
click at [307, 102] on div at bounding box center [345, 113] width 262 height 51
drag, startPoint x: 328, startPoint y: 103, endPoint x: 300, endPoint y: 106, distance: 28.4
click at [300, 106] on div at bounding box center [345, 113] width 262 height 51
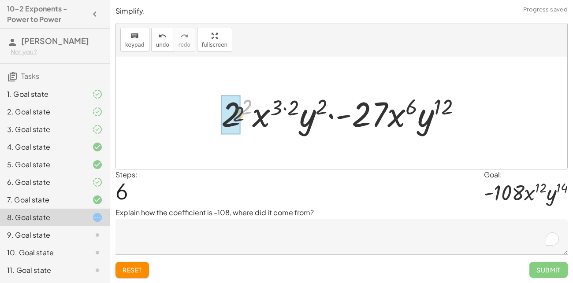
drag, startPoint x: 247, startPoint y: 104, endPoint x: 237, endPoint y: 113, distance: 13.4
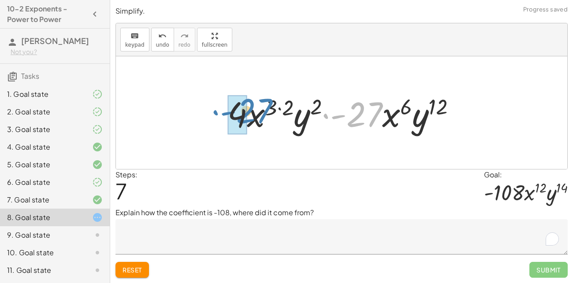
drag, startPoint x: 360, startPoint y: 114, endPoint x: 249, endPoint y: 111, distance: 110.2
click at [249, 111] on div at bounding box center [345, 112] width 244 height 45
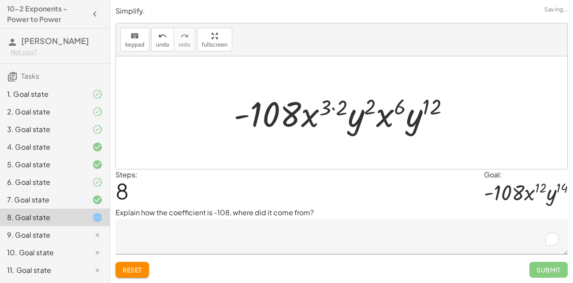
click at [325, 114] on div at bounding box center [345, 112] width 232 height 45
drag, startPoint x: 325, startPoint y: 114, endPoint x: 346, endPoint y: 112, distance: 20.8
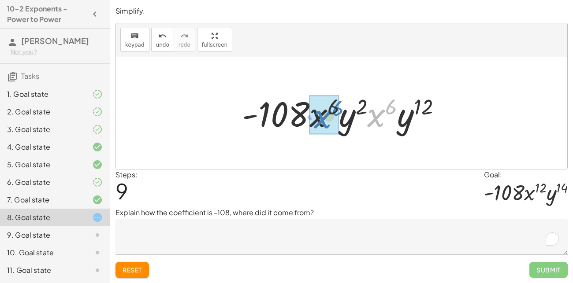
drag, startPoint x: 373, startPoint y: 114, endPoint x: 316, endPoint y: 115, distance: 57.3
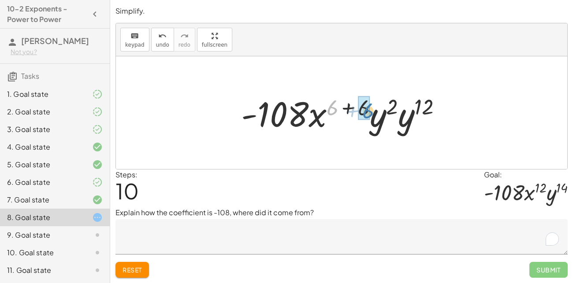
drag, startPoint x: 334, startPoint y: 108, endPoint x: 368, endPoint y: 108, distance: 33.5
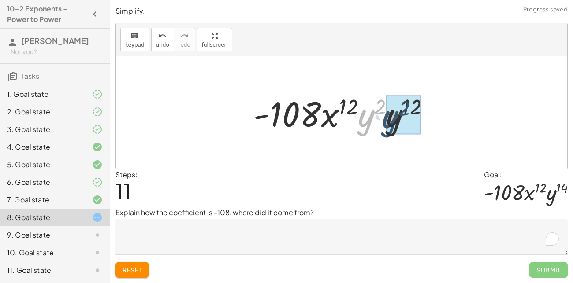
drag, startPoint x: 367, startPoint y: 121, endPoint x: 391, endPoint y: 122, distance: 24.3
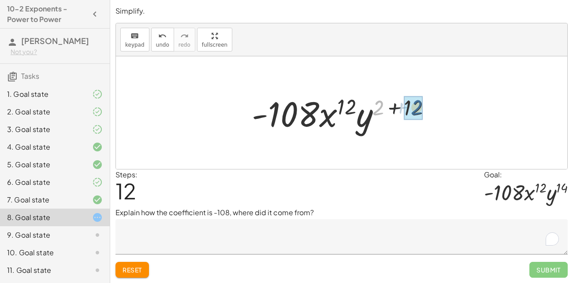
drag, startPoint x: 380, startPoint y: 108, endPoint x: 420, endPoint y: 107, distance: 39.7
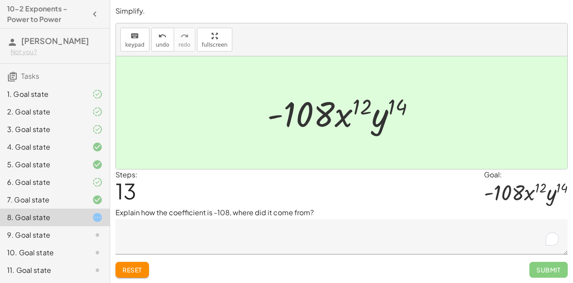
click at [278, 245] on textarea "To enrich screen reader interactions, please activate Accessibility in Grammarl…" at bounding box center [341, 236] width 452 height 35
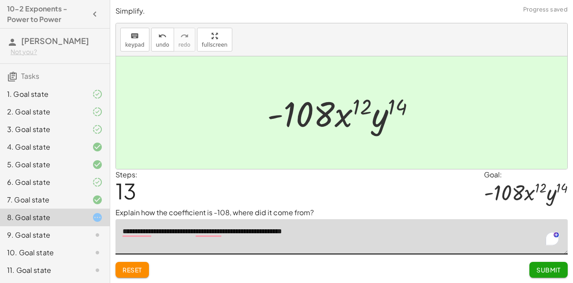
type textarea "**********"
click at [550, 267] on span "Submit" at bounding box center [548, 270] width 24 height 8
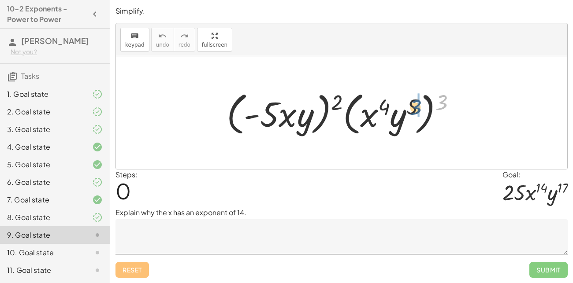
drag, startPoint x: 443, startPoint y: 102, endPoint x: 417, endPoint y: 107, distance: 26.5
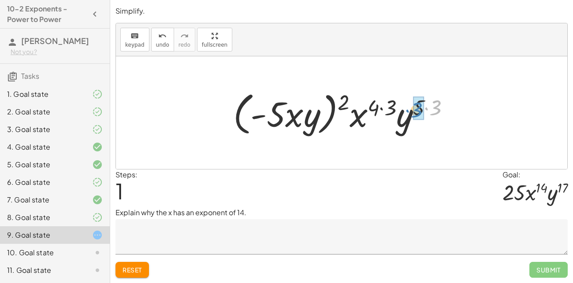
drag, startPoint x: 436, startPoint y: 108, endPoint x: 417, endPoint y: 111, distance: 19.1
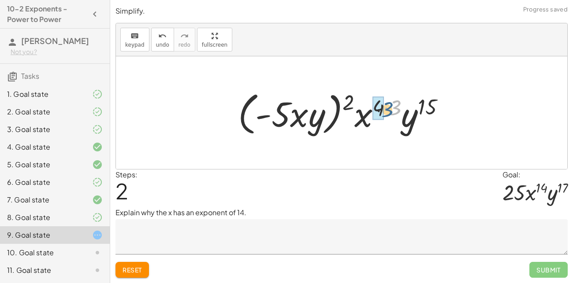
drag, startPoint x: 399, startPoint y: 109, endPoint x: 387, endPoint y: 111, distance: 12.1
click at [387, 111] on div at bounding box center [345, 113] width 223 height 51
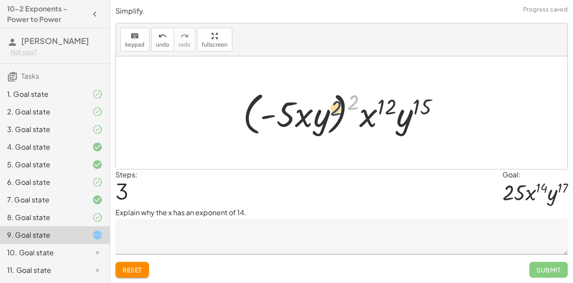
drag, startPoint x: 353, startPoint y: 99, endPoint x: 335, endPoint y: 105, distance: 18.5
click at [335, 105] on div at bounding box center [344, 113] width 213 height 51
drag, startPoint x: 352, startPoint y: 99, endPoint x: 327, endPoint y: 103, distance: 24.5
click at [327, 103] on div at bounding box center [344, 113] width 213 height 51
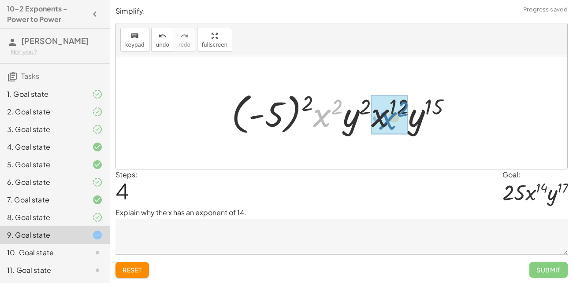
drag, startPoint x: 324, startPoint y: 118, endPoint x: 384, endPoint y: 118, distance: 60.4
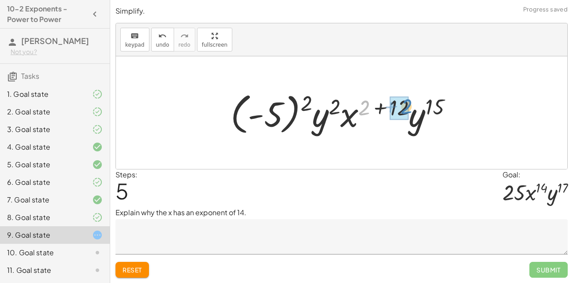
drag, startPoint x: 368, startPoint y: 106, endPoint x: 410, endPoint y: 104, distance: 41.9
click at [410, 104] on div at bounding box center [345, 113] width 238 height 49
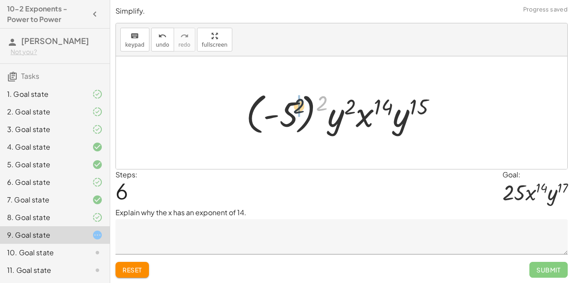
drag, startPoint x: 322, startPoint y: 101, endPoint x: 292, endPoint y: 106, distance: 30.4
click at [292, 106] on div at bounding box center [345, 113] width 206 height 49
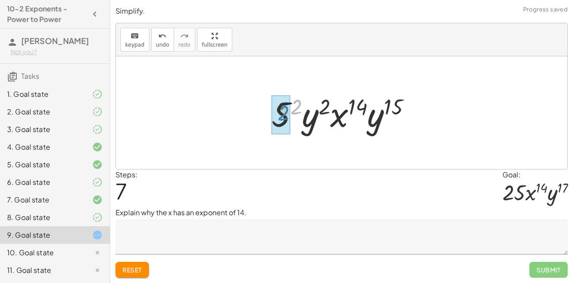
drag, startPoint x: 297, startPoint y: 104, endPoint x: 284, endPoint y: 110, distance: 14.2
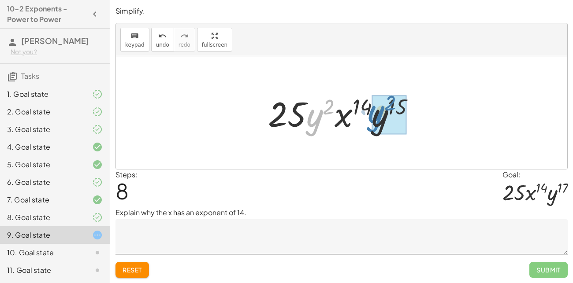
drag, startPoint x: 311, startPoint y: 120, endPoint x: 373, endPoint y: 116, distance: 62.7
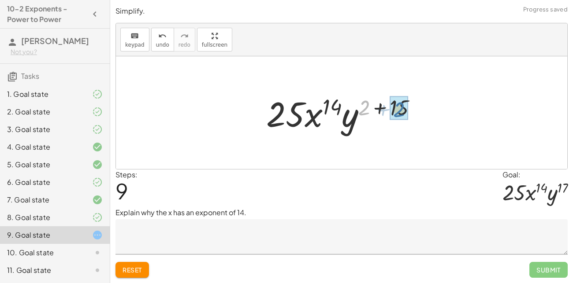
drag, startPoint x: 364, startPoint y: 108, endPoint x: 400, endPoint y: 110, distance: 35.3
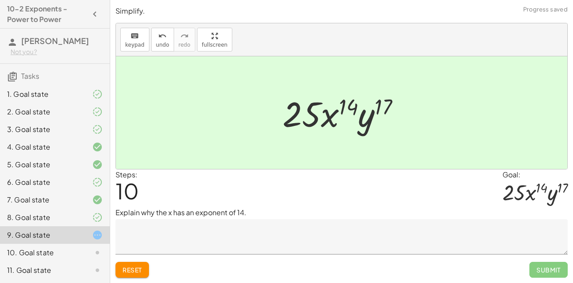
click at [260, 231] on textarea at bounding box center [341, 236] width 452 height 35
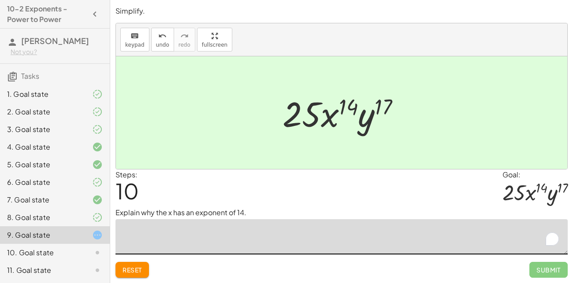
click at [132, 267] on span "Reset" at bounding box center [132, 270] width 19 height 8
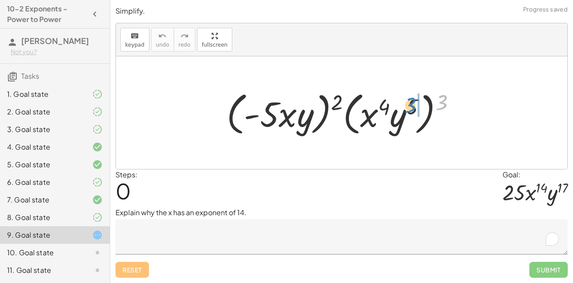
drag, startPoint x: 446, startPoint y: 101, endPoint x: 415, endPoint y: 104, distance: 31.4
click at [415, 104] on div at bounding box center [344, 113] width 245 height 51
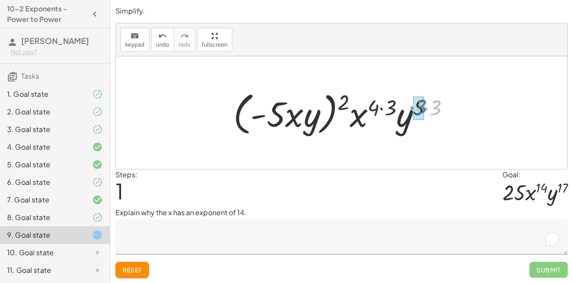
drag, startPoint x: 435, startPoint y: 112, endPoint x: 421, endPoint y: 112, distance: 14.6
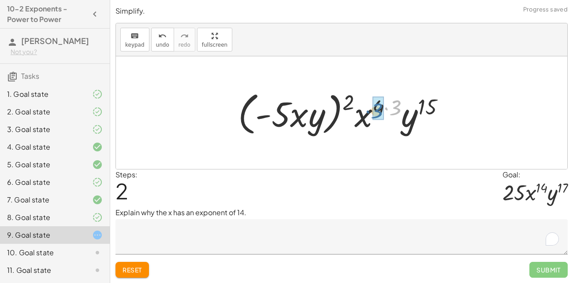
drag, startPoint x: 399, startPoint y: 111, endPoint x: 380, endPoint y: 114, distance: 18.8
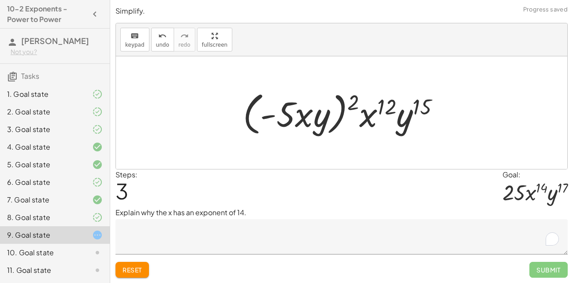
click at [317, 242] on textarea "To enrich screen reader interactions, please activate Accessibility in Grammarl…" at bounding box center [341, 236] width 452 height 35
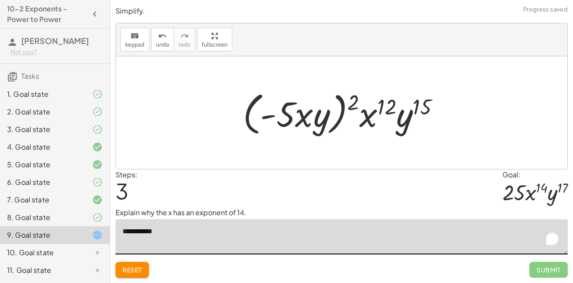
click at [140, 271] on span "Reset" at bounding box center [132, 270] width 19 height 8
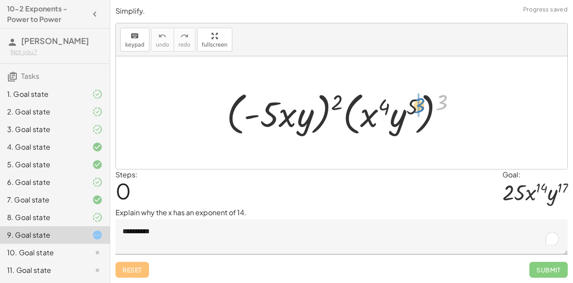
drag, startPoint x: 443, startPoint y: 102, endPoint x: 420, endPoint y: 105, distance: 23.2
click at [420, 105] on div at bounding box center [344, 113] width 245 height 51
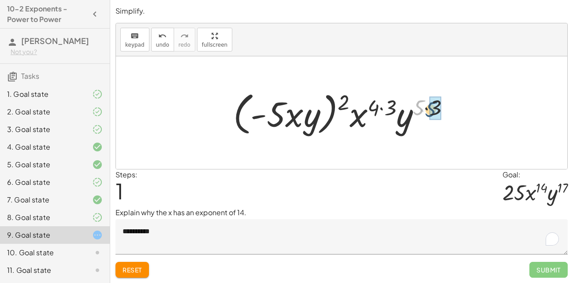
drag, startPoint x: 420, startPoint y: 110, endPoint x: 432, endPoint y: 112, distance: 12.5
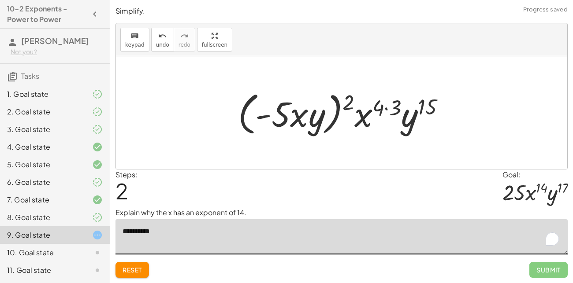
click at [195, 244] on textarea "**********" at bounding box center [341, 236] width 452 height 35
drag, startPoint x: 379, startPoint y: 104, endPoint x: 394, endPoint y: 105, distance: 15.0
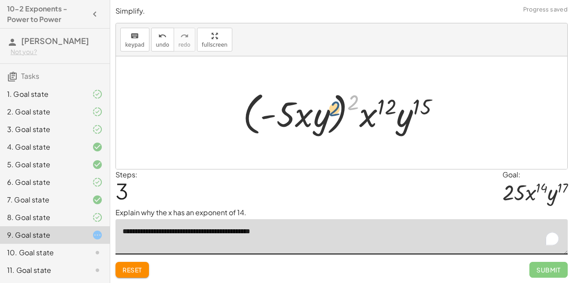
drag, startPoint x: 350, startPoint y: 105, endPoint x: 328, endPoint y: 112, distance: 23.0
click at [328, 112] on div at bounding box center [344, 113] width 213 height 51
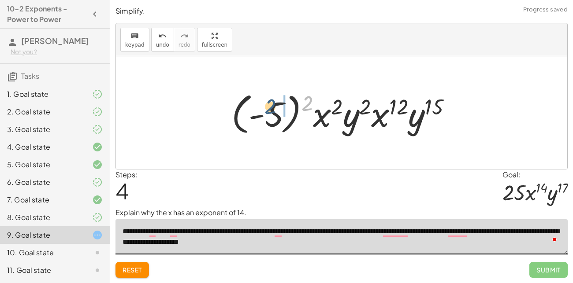
drag, startPoint x: 310, startPoint y: 101, endPoint x: 271, endPoint y: 104, distance: 38.5
click at [271, 104] on div at bounding box center [345, 113] width 236 height 49
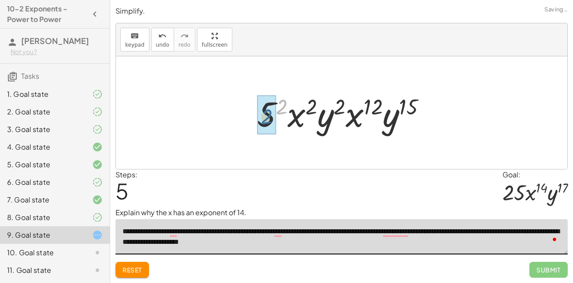
drag, startPoint x: 279, startPoint y: 102, endPoint x: 262, endPoint y: 113, distance: 20.0
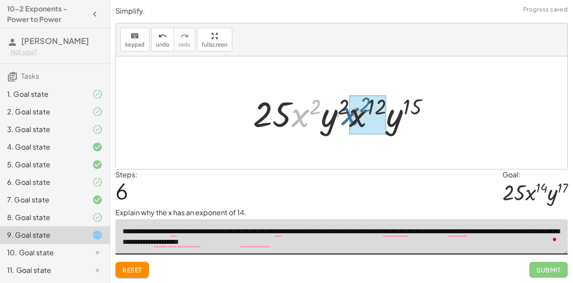
drag, startPoint x: 296, startPoint y: 121, endPoint x: 347, endPoint y: 119, distance: 50.7
click at [347, 119] on div at bounding box center [345, 112] width 193 height 45
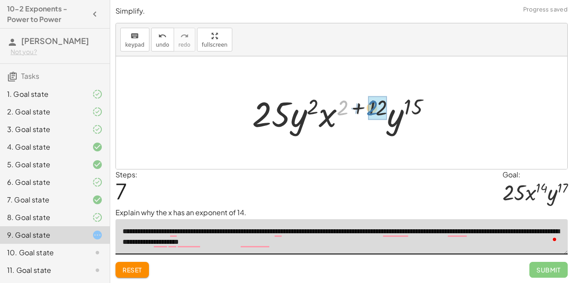
drag, startPoint x: 345, startPoint y: 110, endPoint x: 376, endPoint y: 109, distance: 31.3
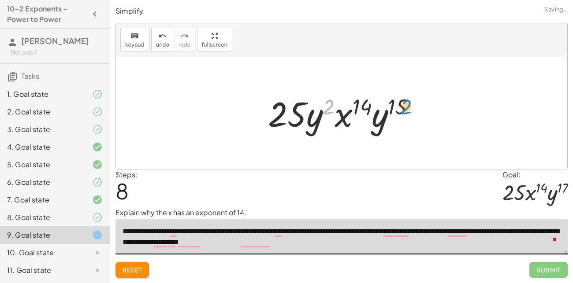
drag, startPoint x: 330, startPoint y: 104, endPoint x: 408, endPoint y: 104, distance: 77.6
click at [408, 104] on div at bounding box center [345, 112] width 163 height 45
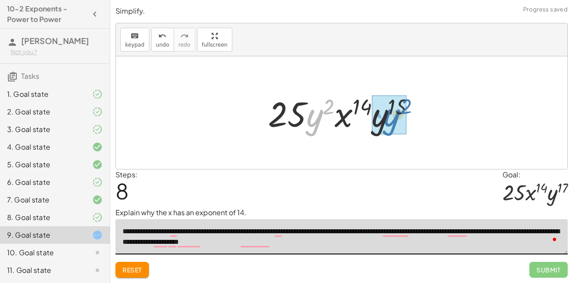
drag, startPoint x: 320, startPoint y: 121, endPoint x: 399, endPoint y: 121, distance: 79.3
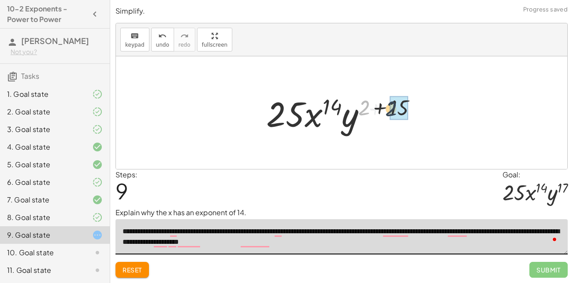
drag, startPoint x: 364, startPoint y: 110, endPoint x: 391, endPoint y: 110, distance: 27.3
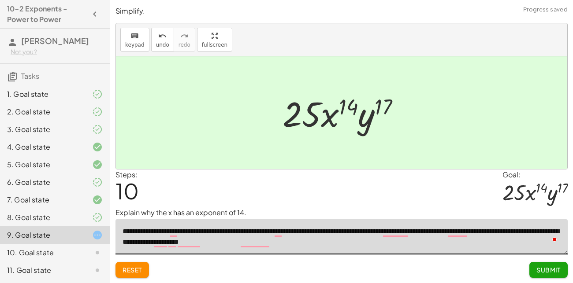
click at [0, 0] on div "**********" at bounding box center [0, 0] width 0 height 0
type textarea "**********"
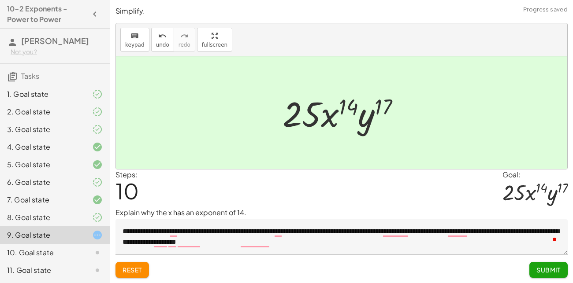
click at [549, 270] on span "Submit" at bounding box center [548, 270] width 24 height 8
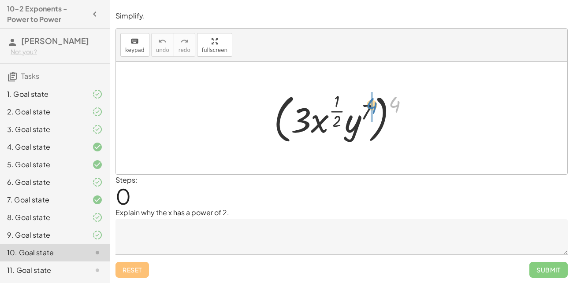
drag, startPoint x: 393, startPoint y: 106, endPoint x: 369, endPoint y: 108, distance: 24.3
click at [369, 108] on div at bounding box center [344, 117] width 151 height 57
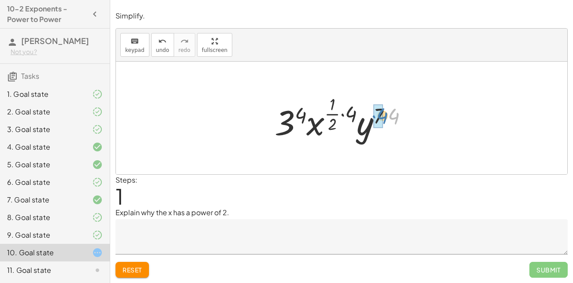
drag, startPoint x: 396, startPoint y: 117, endPoint x: 384, endPoint y: 116, distance: 11.5
click at [384, 116] on div at bounding box center [344, 118] width 149 height 52
drag, startPoint x: 350, startPoint y: 114, endPoint x: 332, endPoint y: 118, distance: 18.5
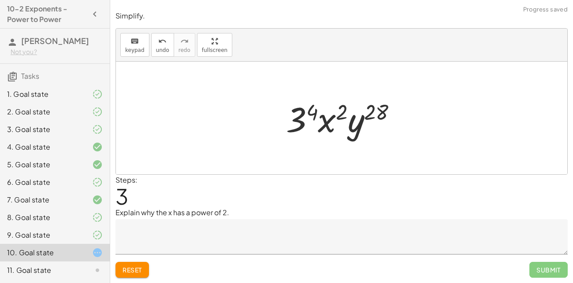
click at [253, 219] on div "Explain why the x has a power of 2." at bounding box center [341, 231] width 452 height 47
click at [253, 232] on textarea at bounding box center [341, 236] width 452 height 35
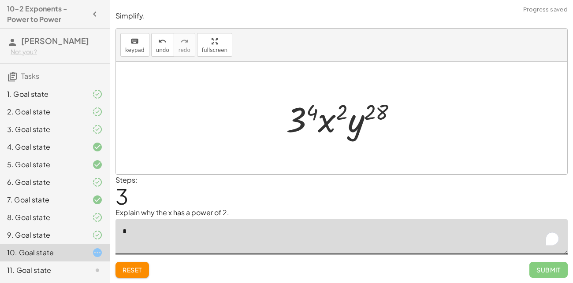
click at [135, 274] on button "Reset" at bounding box center [131, 270] width 33 height 16
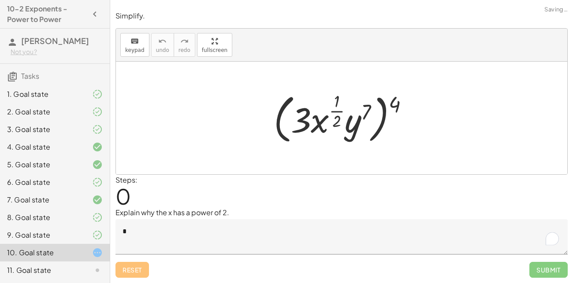
click at [236, 234] on textarea "*" at bounding box center [341, 236] width 452 height 35
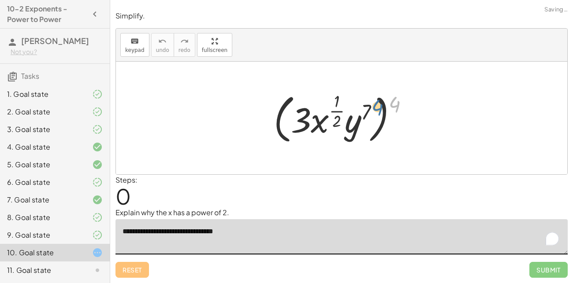
drag, startPoint x: 399, startPoint y: 103, endPoint x: 381, endPoint y: 107, distance: 18.4
click at [381, 107] on div at bounding box center [344, 117] width 151 height 57
drag, startPoint x: 396, startPoint y: 102, endPoint x: 371, endPoint y: 105, distance: 24.9
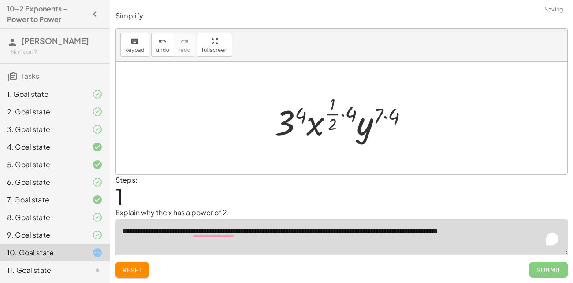
type textarea "**********"
drag, startPoint x: 353, startPoint y: 119, endPoint x: 334, endPoint y: 126, distance: 20.4
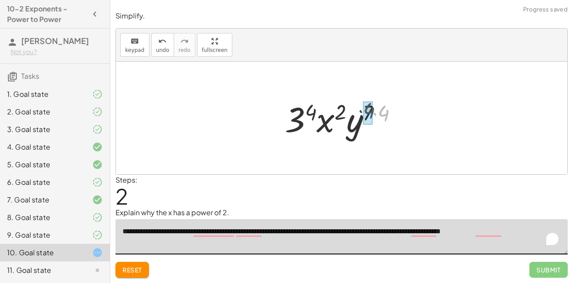
drag, startPoint x: 383, startPoint y: 114, endPoint x: 369, endPoint y: 112, distance: 14.8
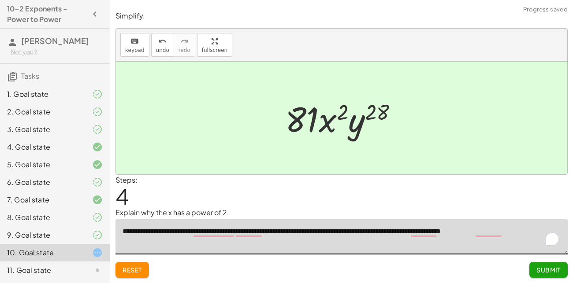
click at [543, 275] on button "Submit" at bounding box center [548, 270] width 38 height 16
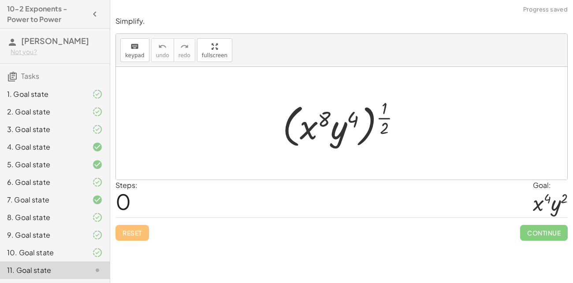
scroll to position [17, 0]
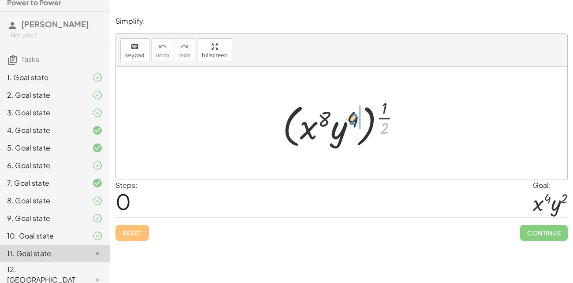
drag, startPoint x: 382, startPoint y: 126, endPoint x: 353, endPoint y: 118, distance: 29.8
click at [353, 118] on div at bounding box center [345, 123] width 134 height 55
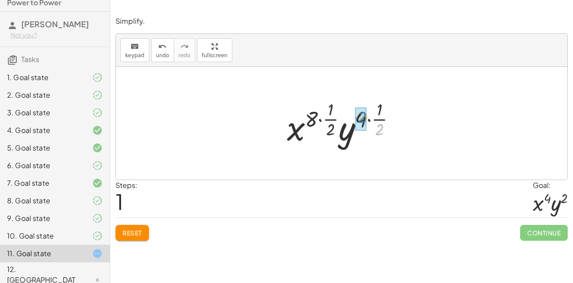
drag, startPoint x: 379, startPoint y: 132, endPoint x: 361, endPoint y: 120, distance: 21.3
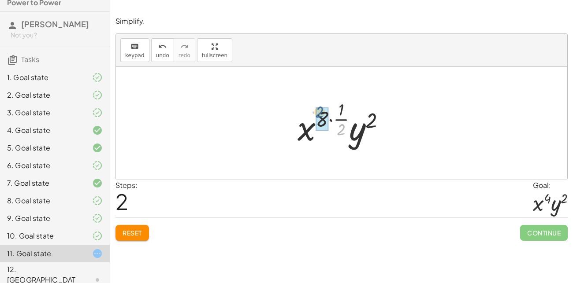
drag, startPoint x: 342, startPoint y: 129, endPoint x: 320, endPoint y: 112, distance: 27.7
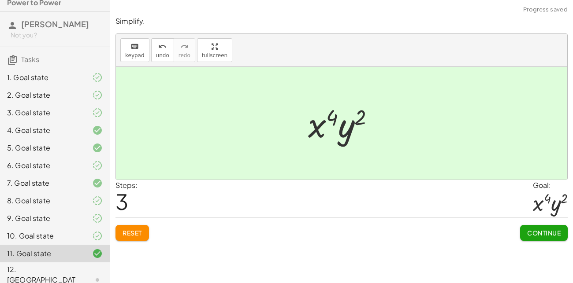
click at [540, 231] on span "Continue" at bounding box center [543, 233] width 33 height 8
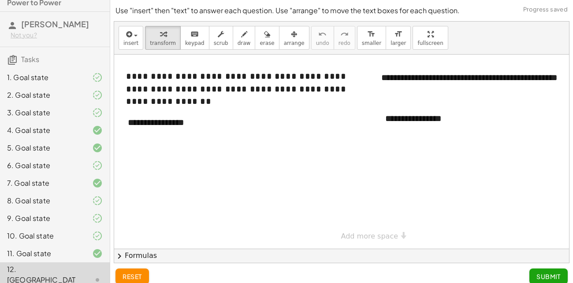
scroll to position [8, 0]
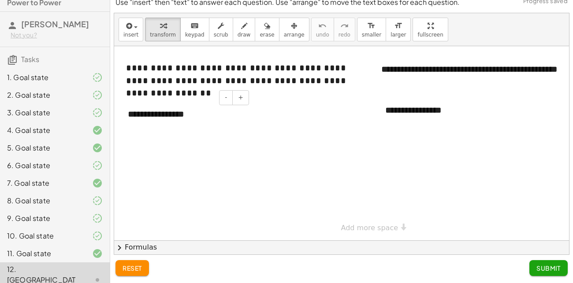
click at [179, 122] on div "**********" at bounding box center [185, 114] width 132 height 30
click at [202, 109] on div "**********" at bounding box center [185, 114] width 132 height 30
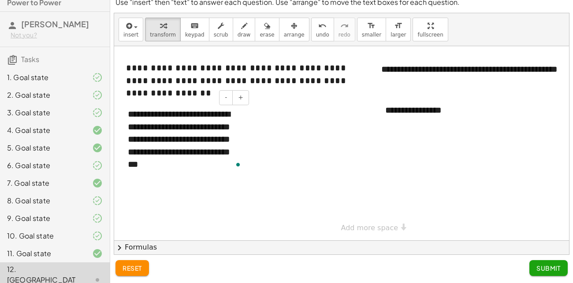
click at [0, 0] on div "- +" at bounding box center [0, 0] width 0 height 0
click at [452, 112] on div "**********" at bounding box center [442, 110] width 132 height 30
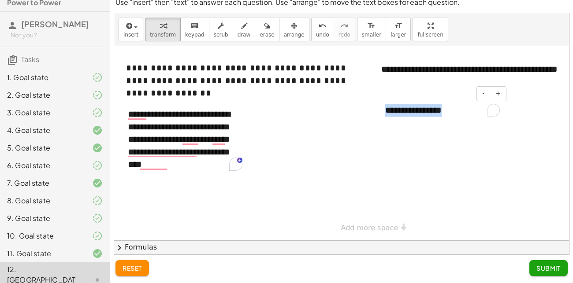
drag, startPoint x: 464, startPoint y: 113, endPoint x: 388, endPoint y: 118, distance: 76.4
click at [388, 118] on div "**********" at bounding box center [442, 110] width 132 height 30
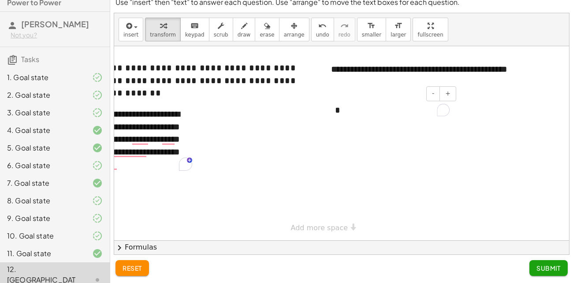
scroll to position [0, 47]
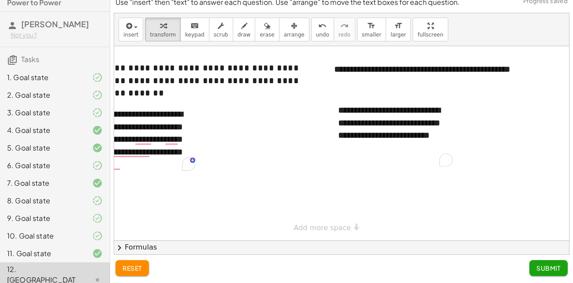
click at [538, 272] on button "Submit" at bounding box center [548, 268] width 38 height 16
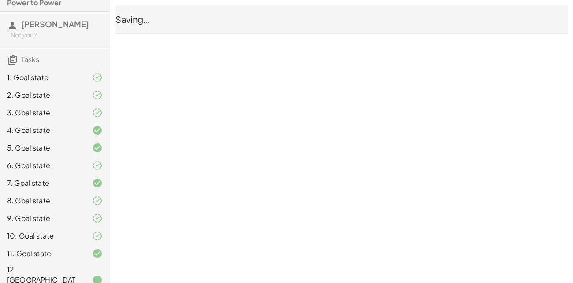
scroll to position [0, 0]
